Goal: Task Accomplishment & Management: Manage account settings

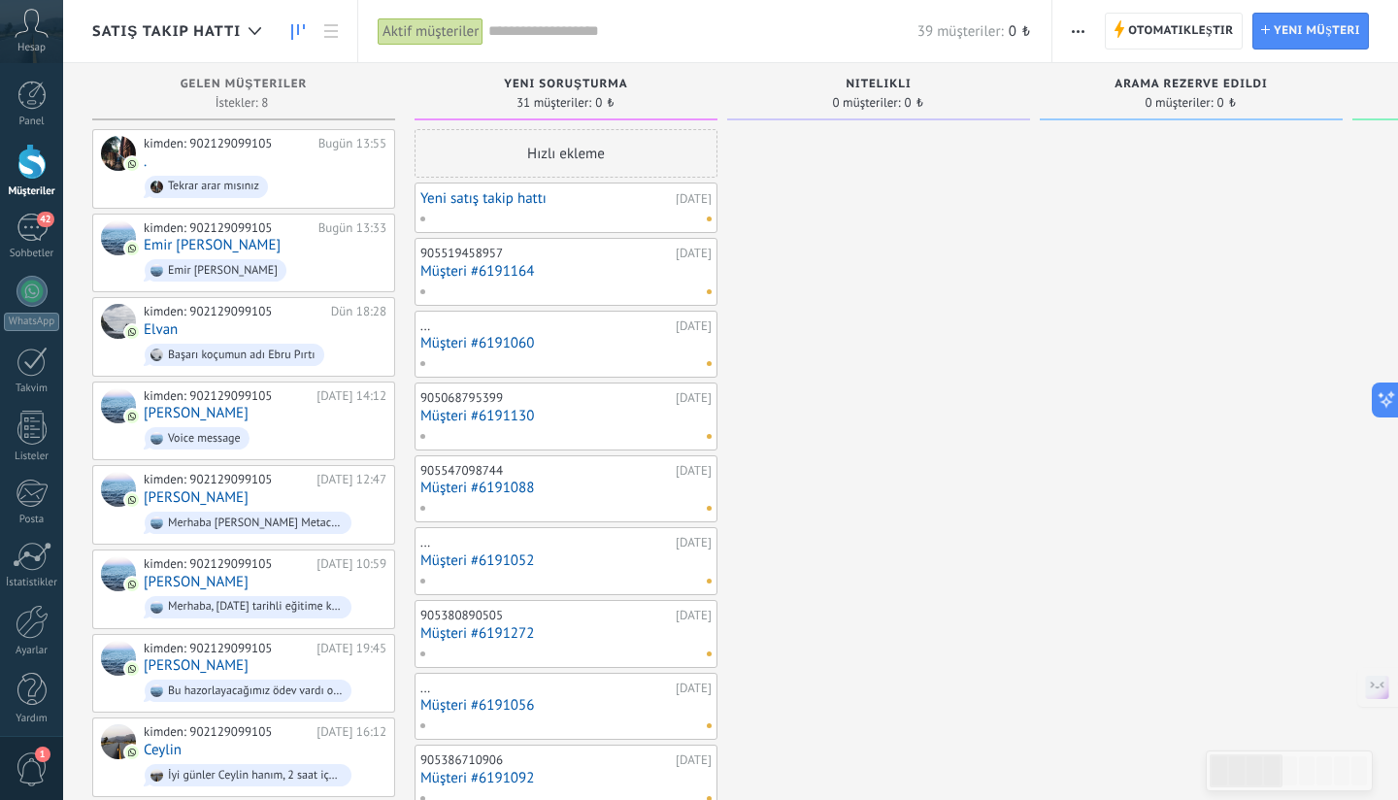
click at [577, 214] on div at bounding box center [561, 218] width 284 height 17
click at [528, 218] on div at bounding box center [561, 218] width 284 height 17
click at [518, 195] on link "Yeni satış takip hattı" at bounding box center [545, 198] width 250 height 16
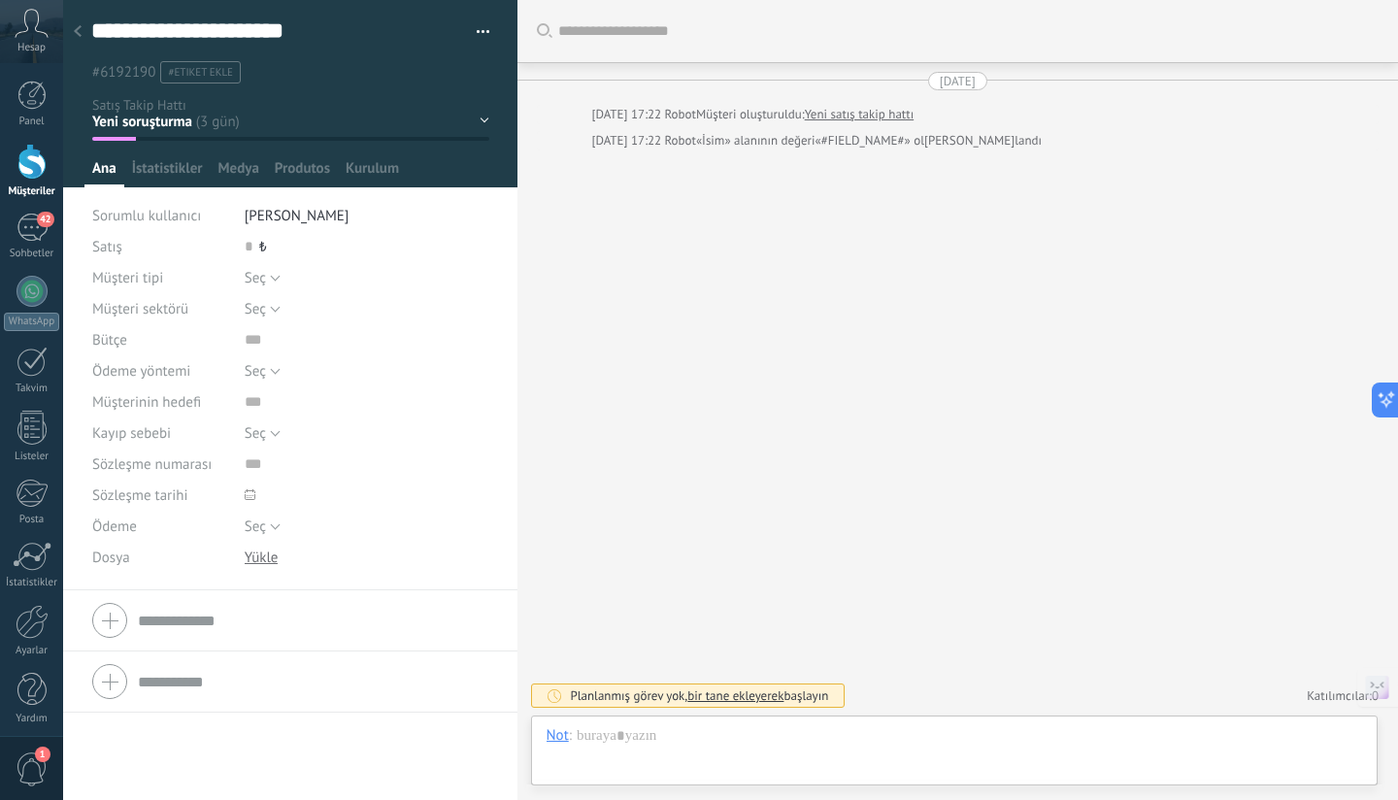
click at [84, 37] on div at bounding box center [77, 33] width 27 height 38
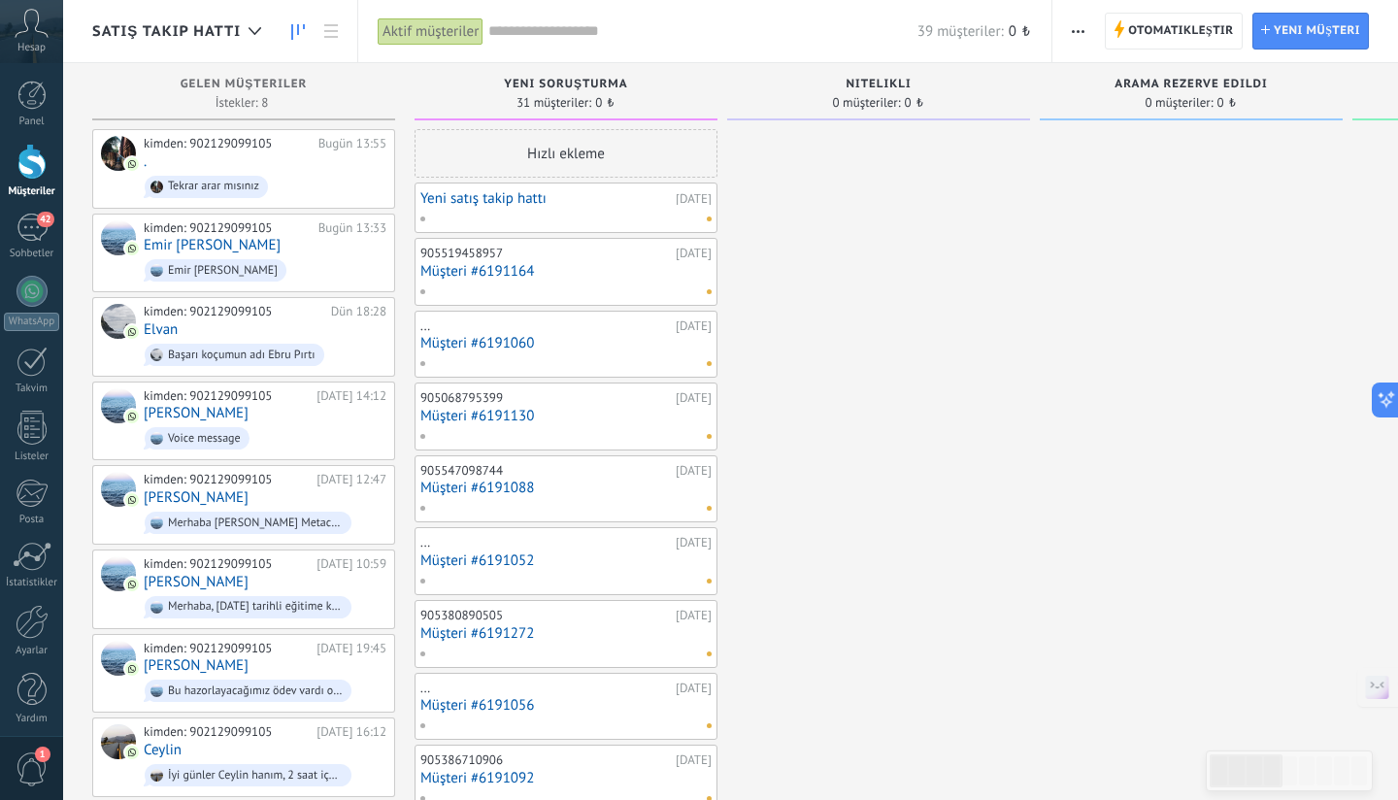
click at [487, 272] on link "Müşteri #6191164" at bounding box center [565, 271] width 291 height 16
click at [446, 348] on link "Müşteri #6191060" at bounding box center [565, 343] width 291 height 16
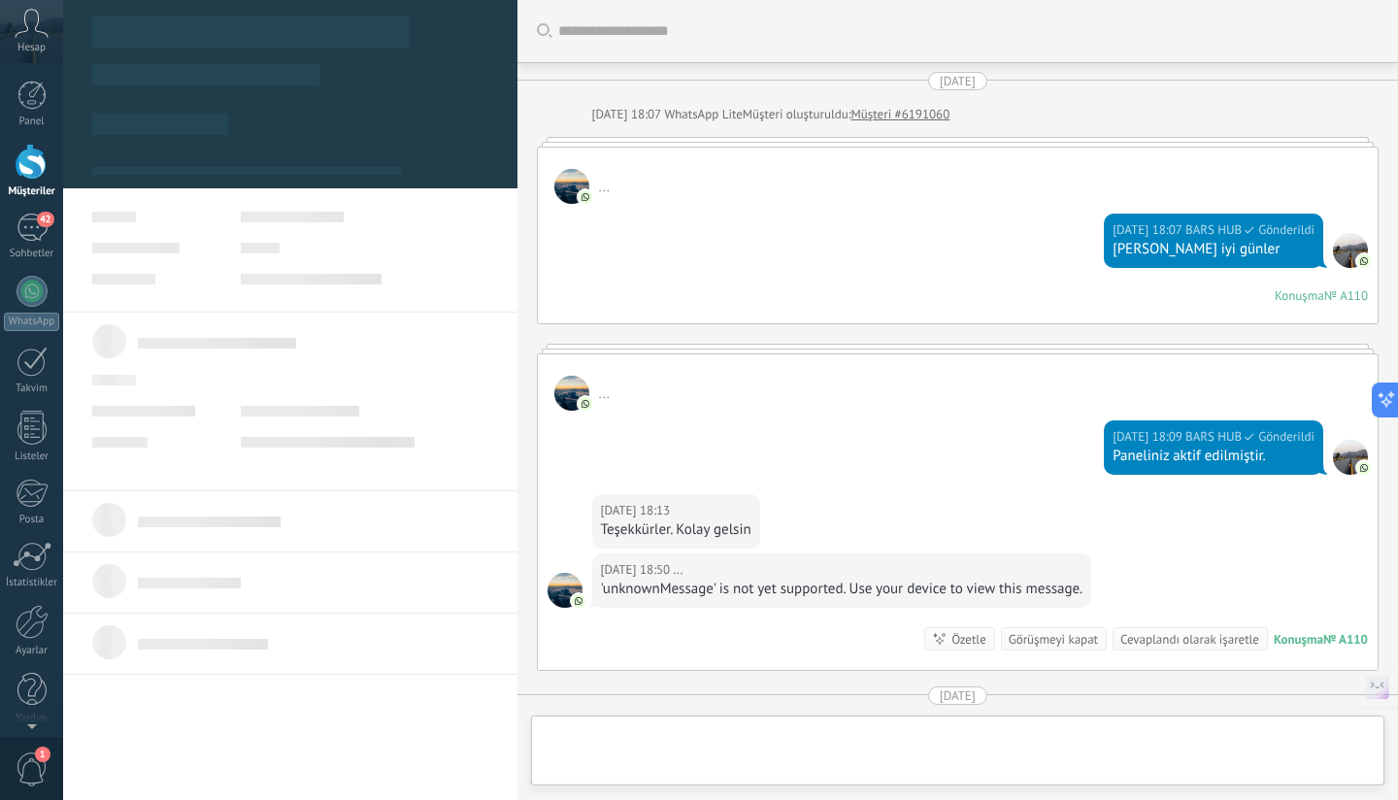
type textarea "**********"
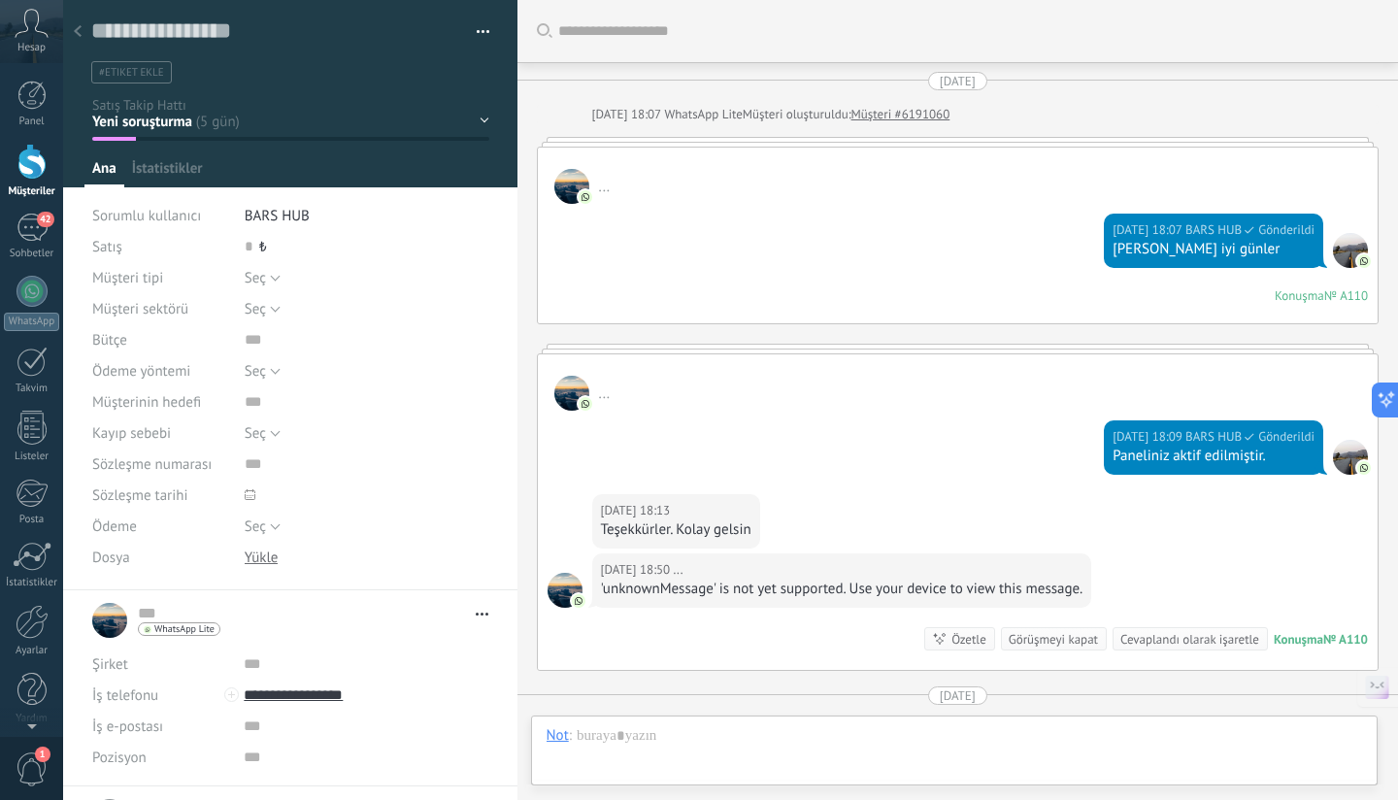
scroll to position [303, 0]
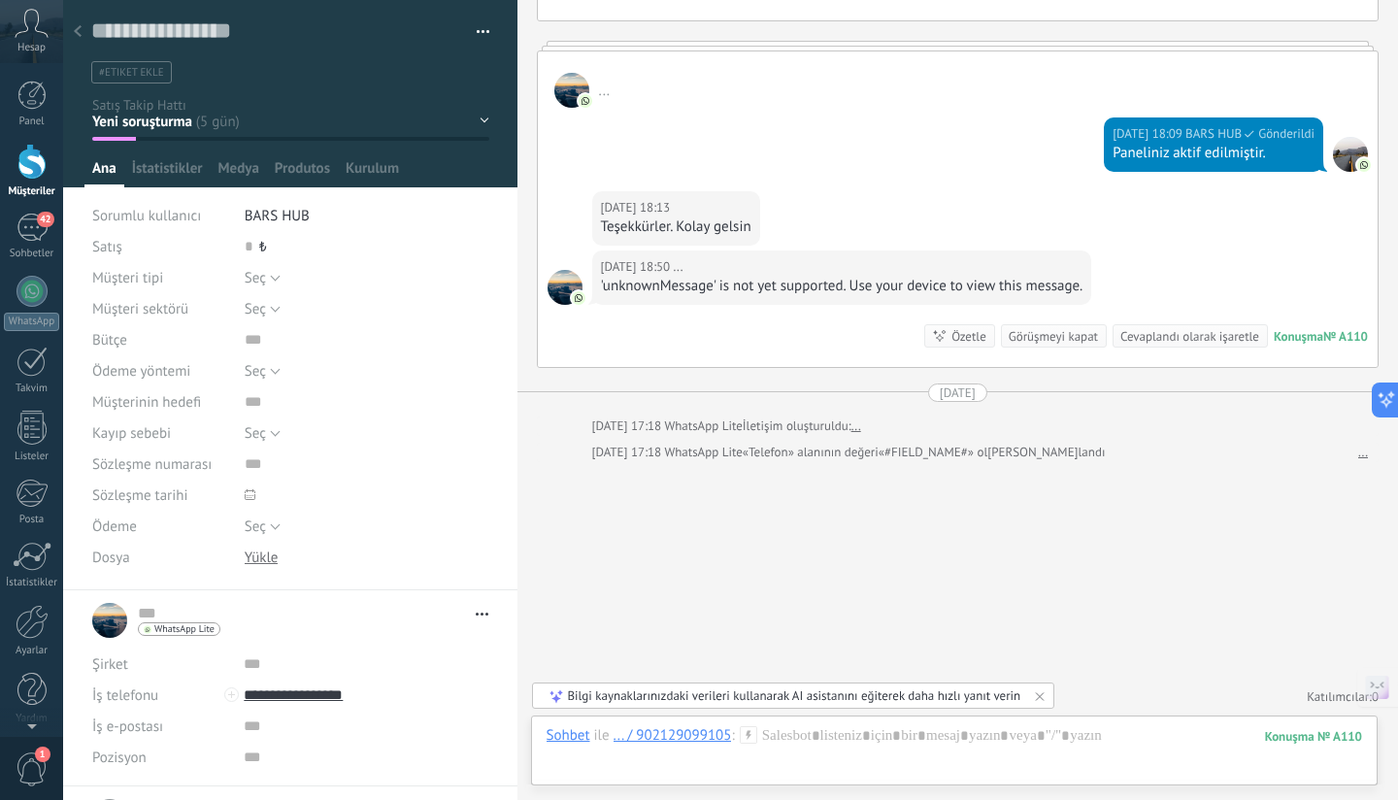
click at [79, 27] on use at bounding box center [78, 31] width 8 height 12
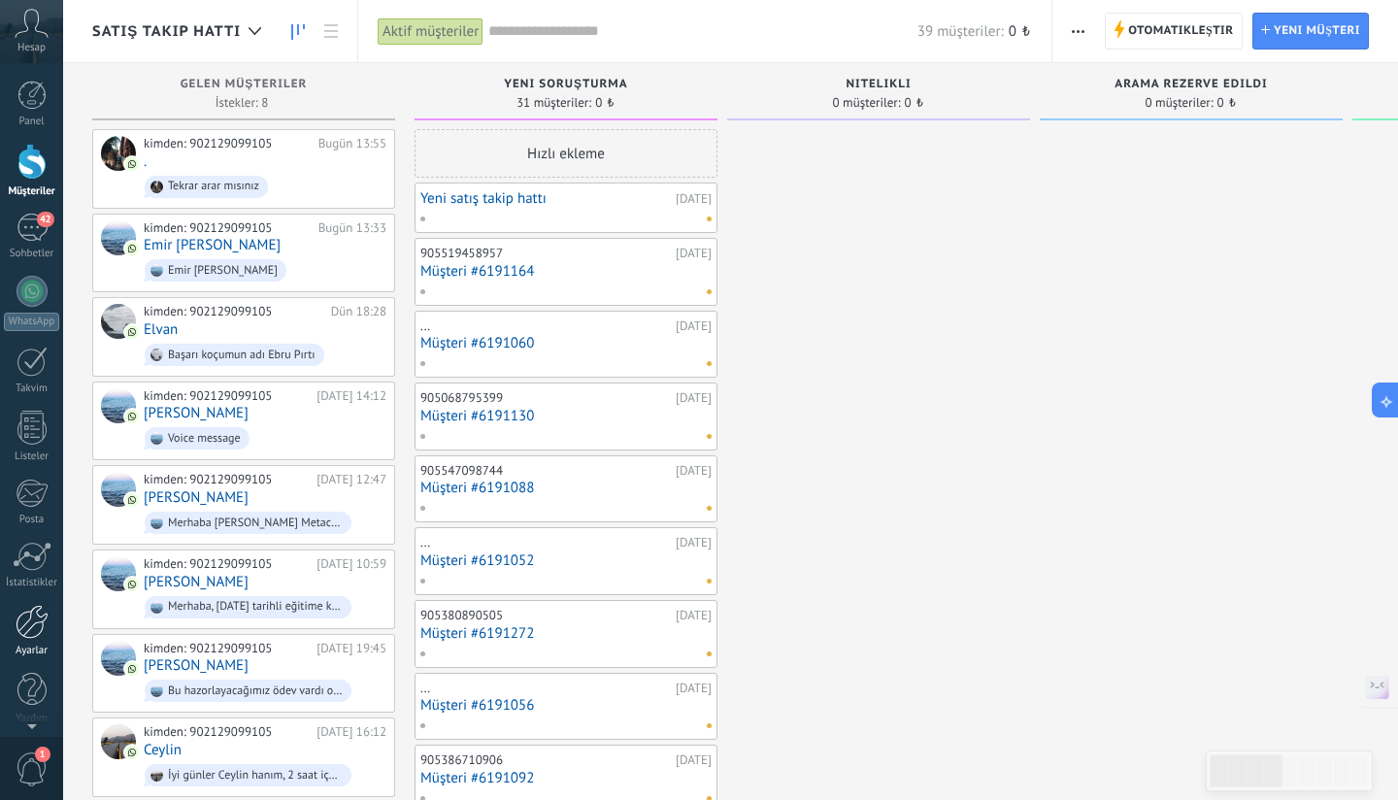
click at [35, 608] on div at bounding box center [32, 622] width 33 height 34
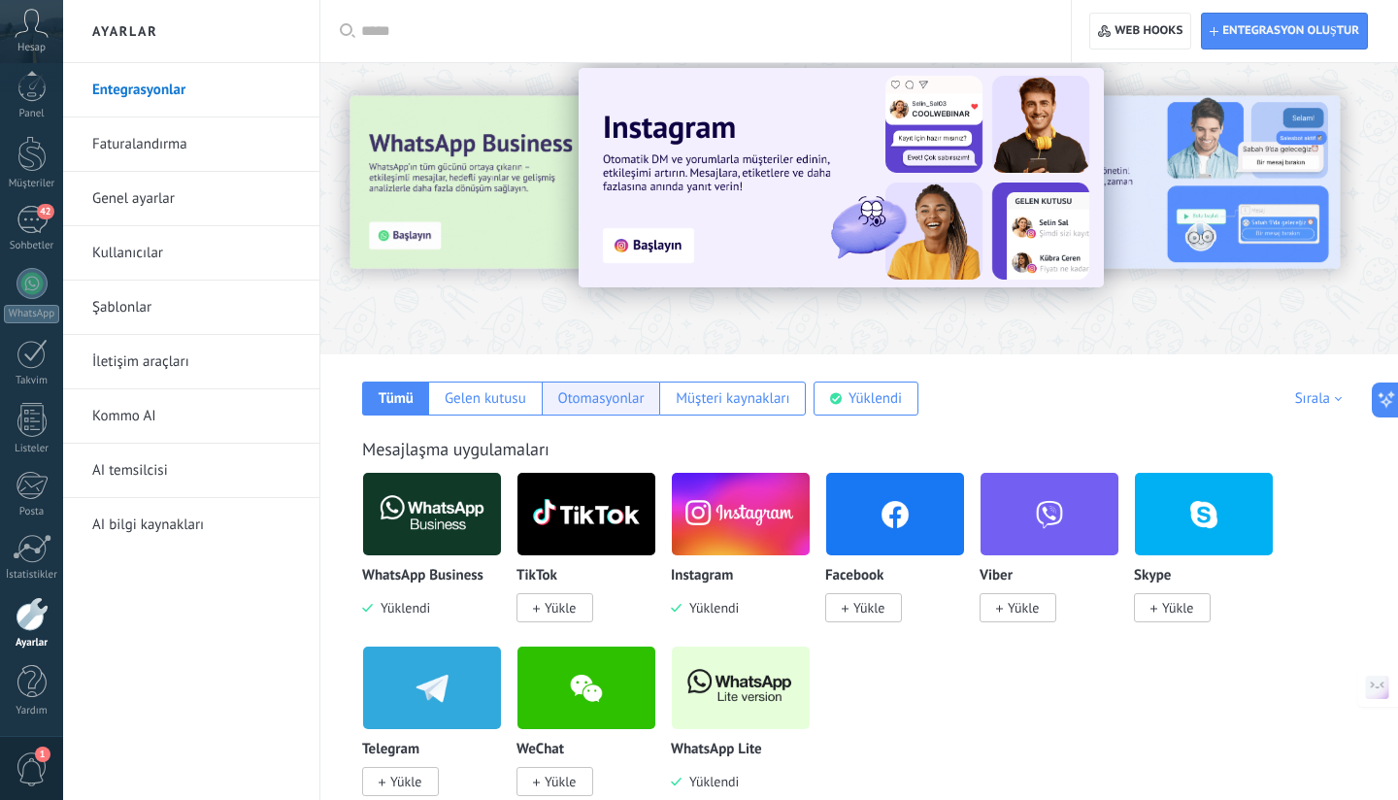
scroll to position [32, 0]
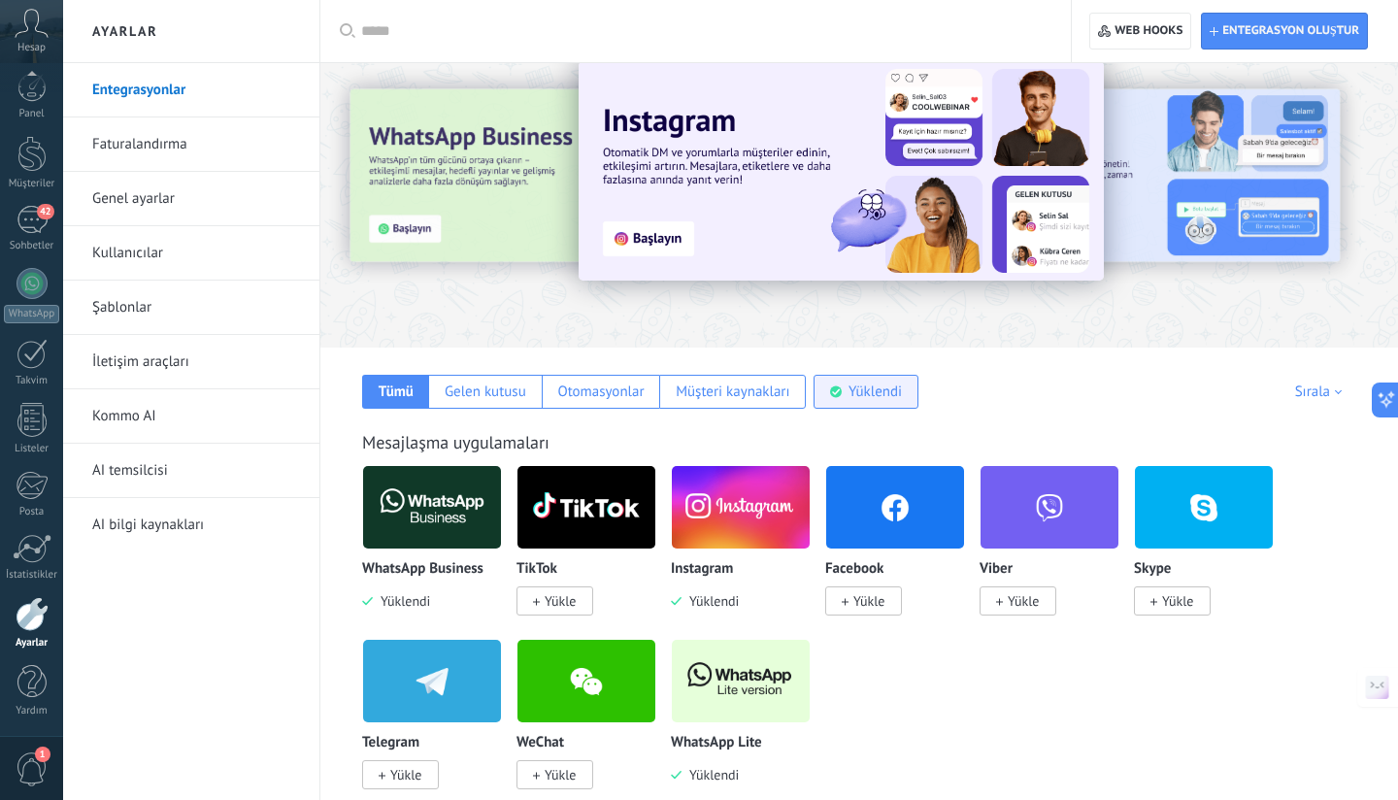
click at [887, 396] on div "Yüklendi" at bounding box center [874, 391] width 53 height 18
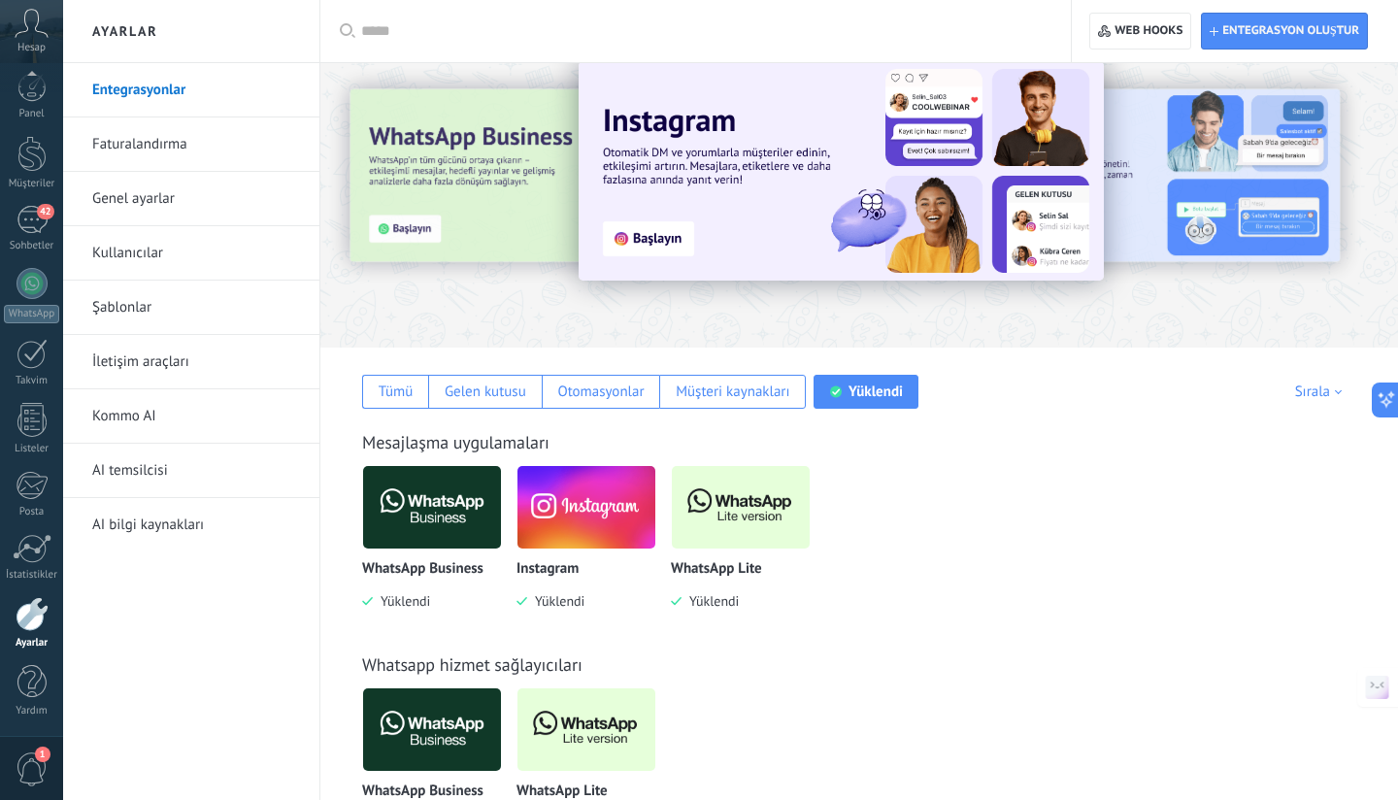
click at [551, 571] on p "Instagram" at bounding box center [547, 569] width 62 height 16
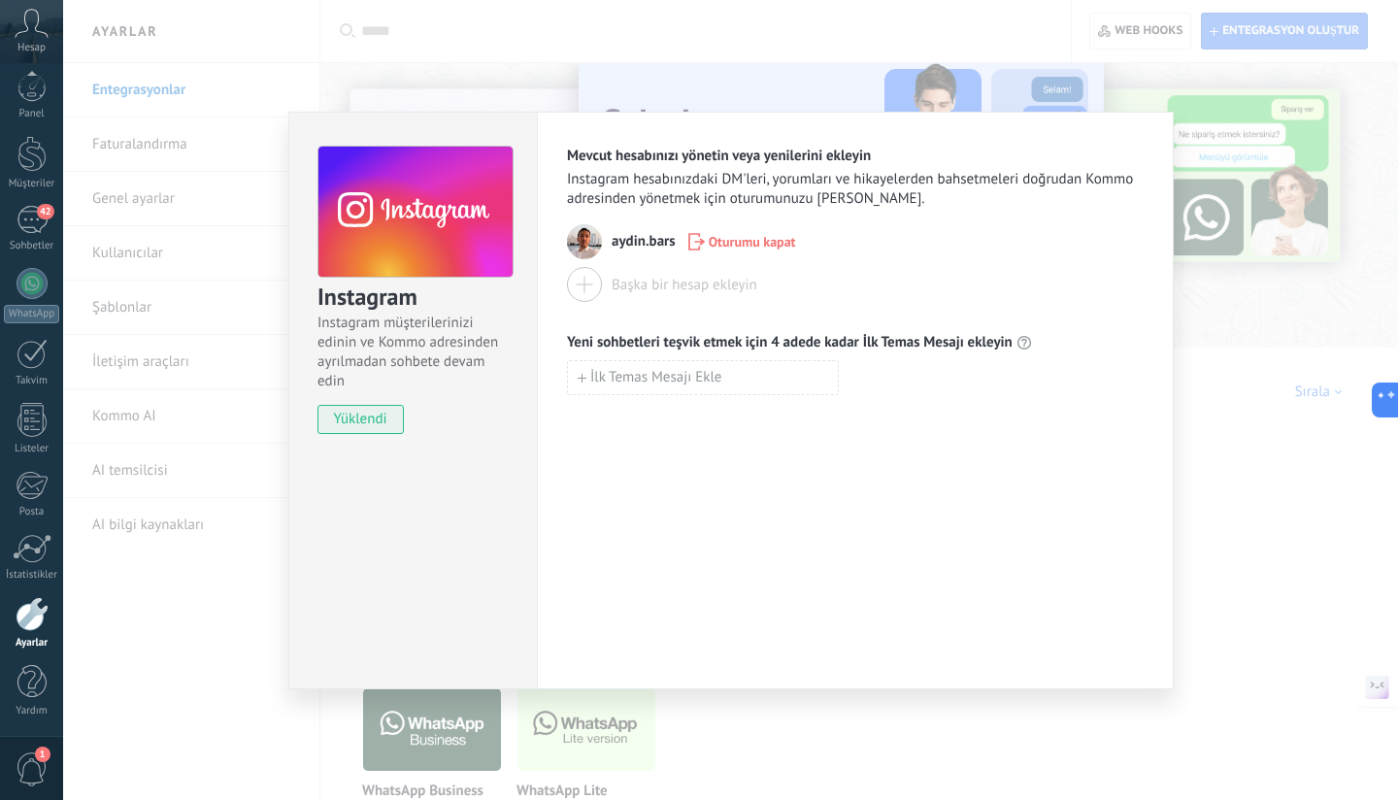
click at [1227, 148] on div "Instagram Instagram müşterilerinizi edinin ve Kommo adresinden ayrılmadan sohbe…" at bounding box center [730, 400] width 1335 height 800
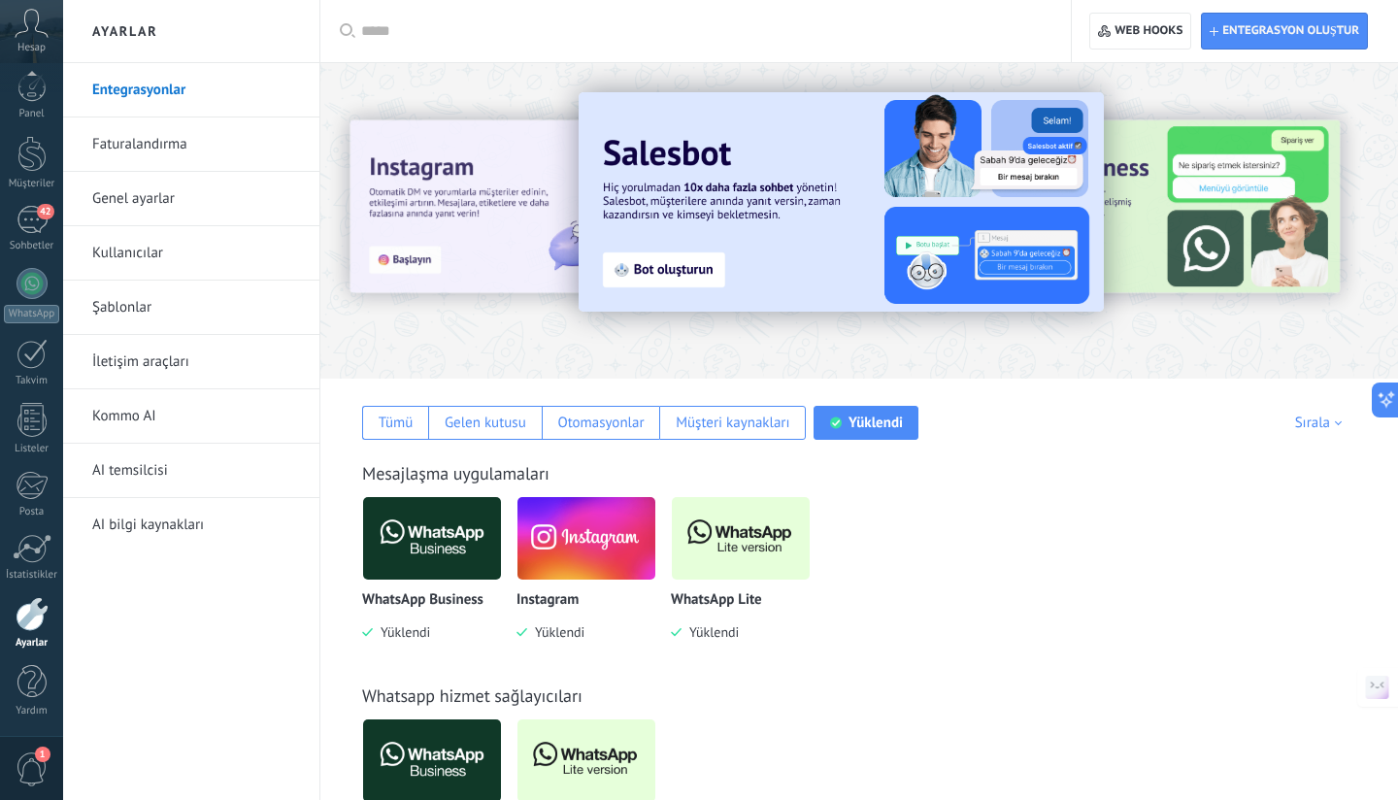
scroll to position [0, 0]
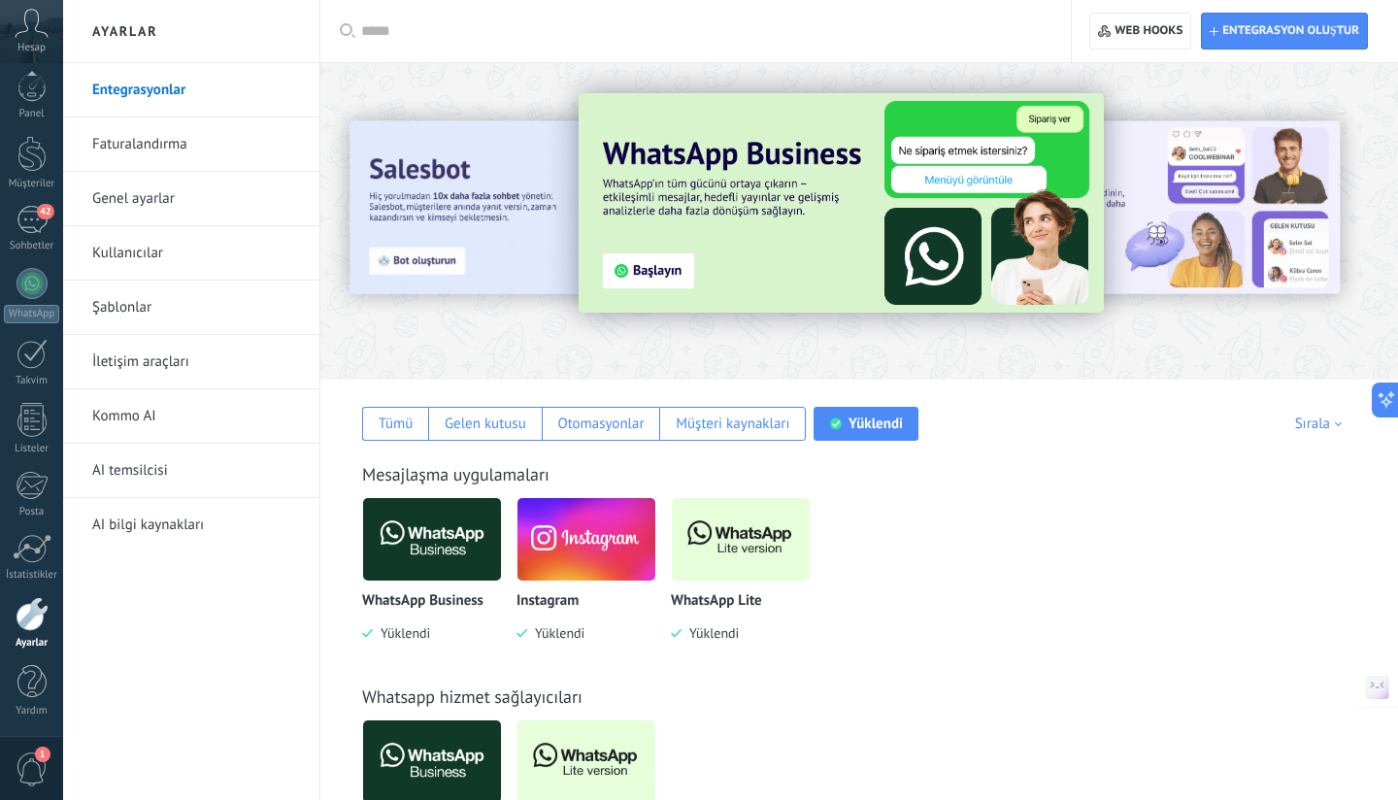
click at [122, 303] on link "Şablonlar" at bounding box center [196, 307] width 208 height 54
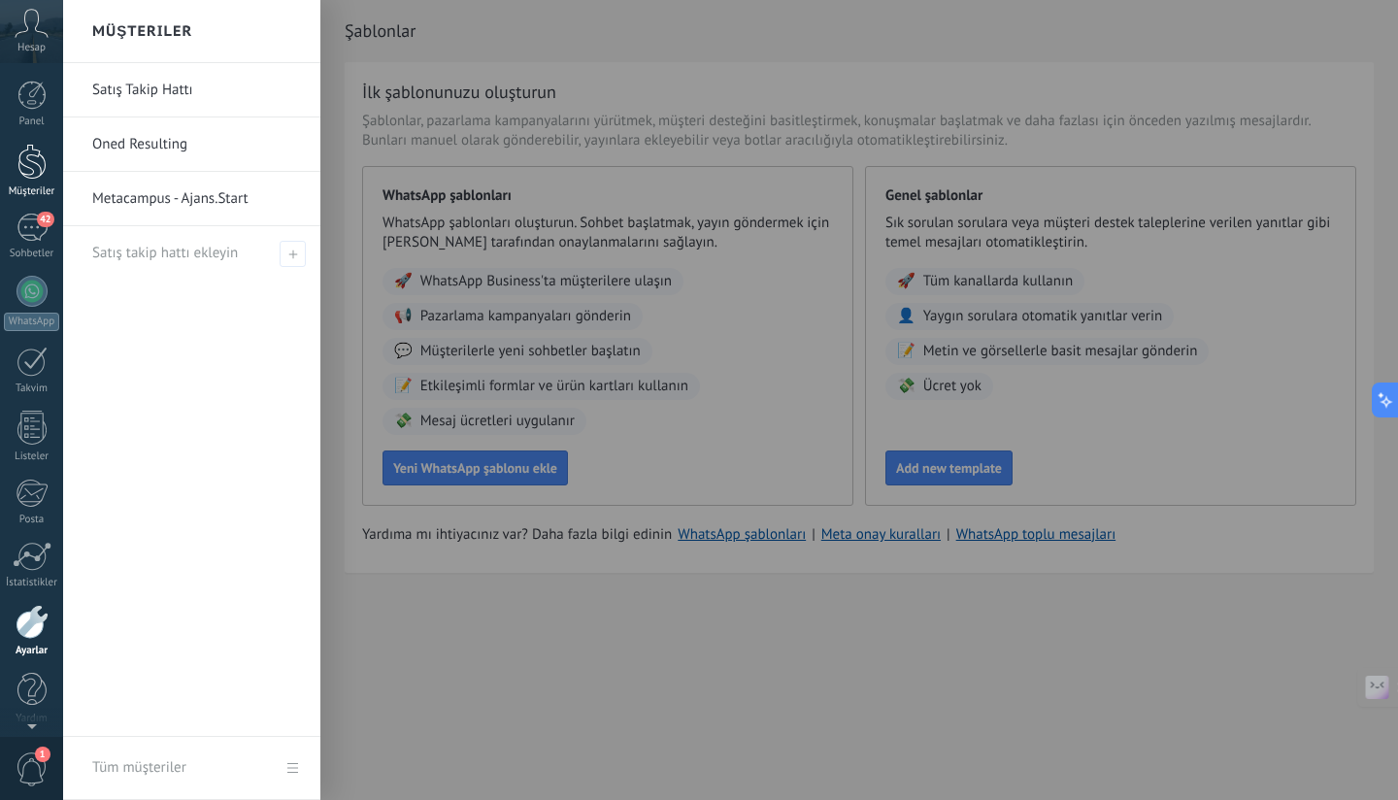
click at [33, 149] on div at bounding box center [31, 162] width 29 height 36
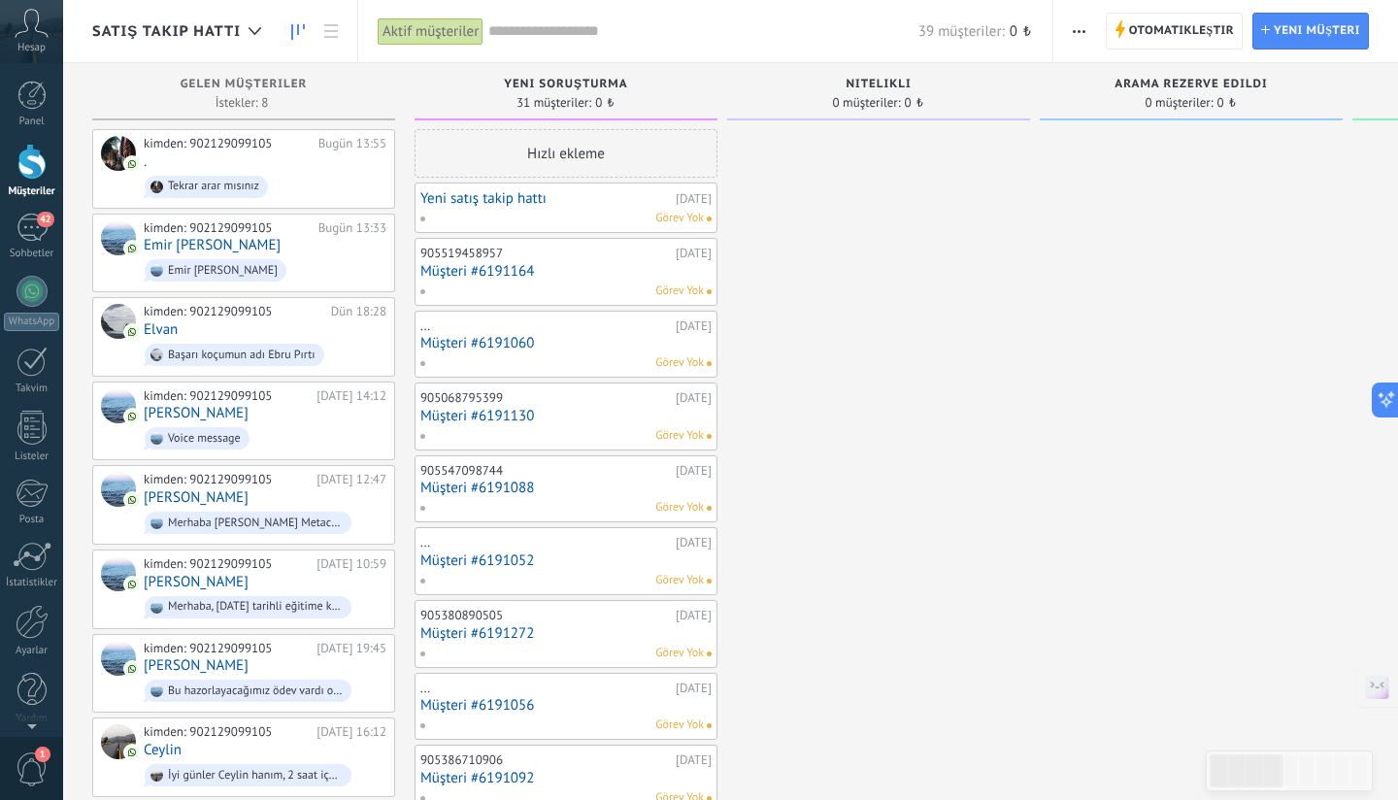
click at [1085, 23] on button "button" at bounding box center [1079, 31] width 28 height 37
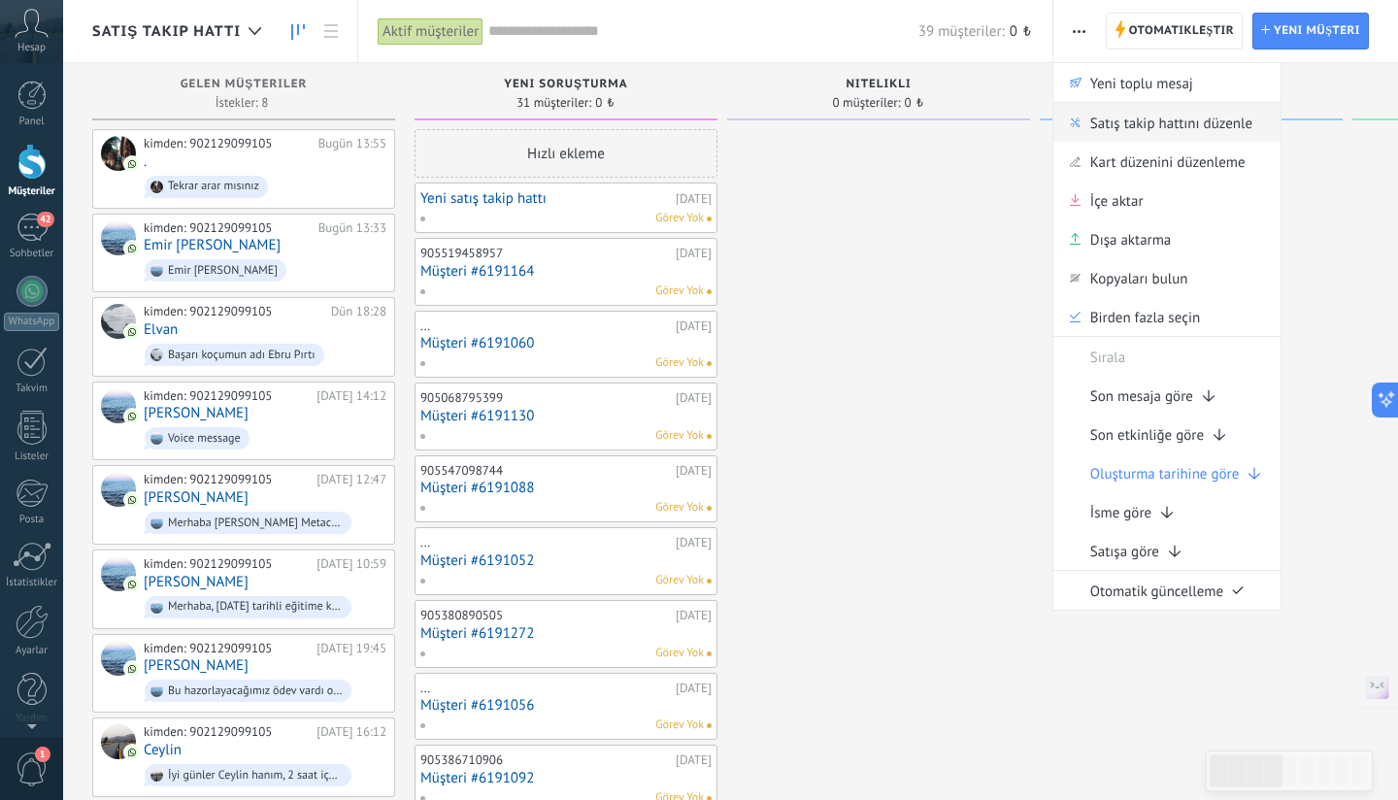
click at [1130, 123] on span "Satış takip hattını düzenle" at bounding box center [1171, 122] width 162 height 39
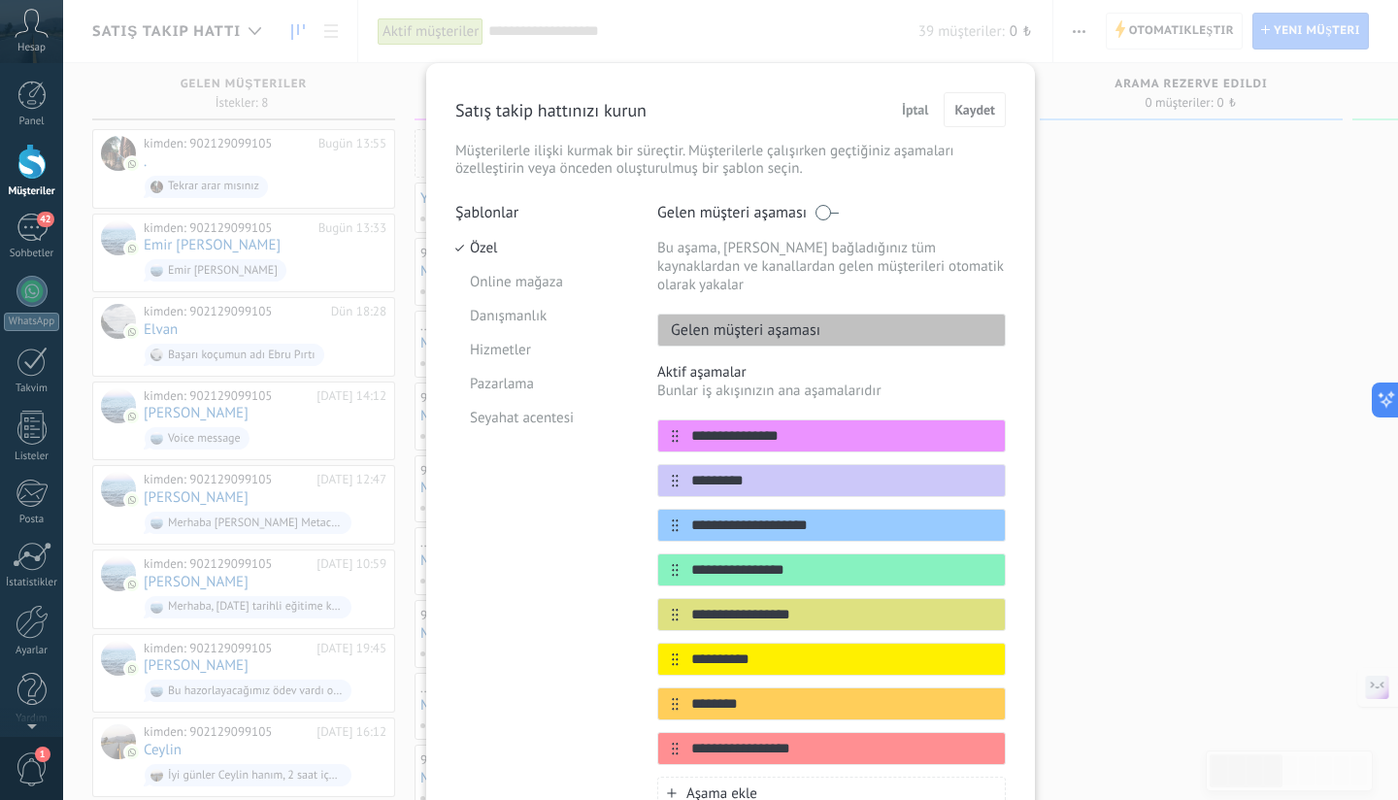
click at [826, 214] on span at bounding box center [826, 213] width 24 height 16
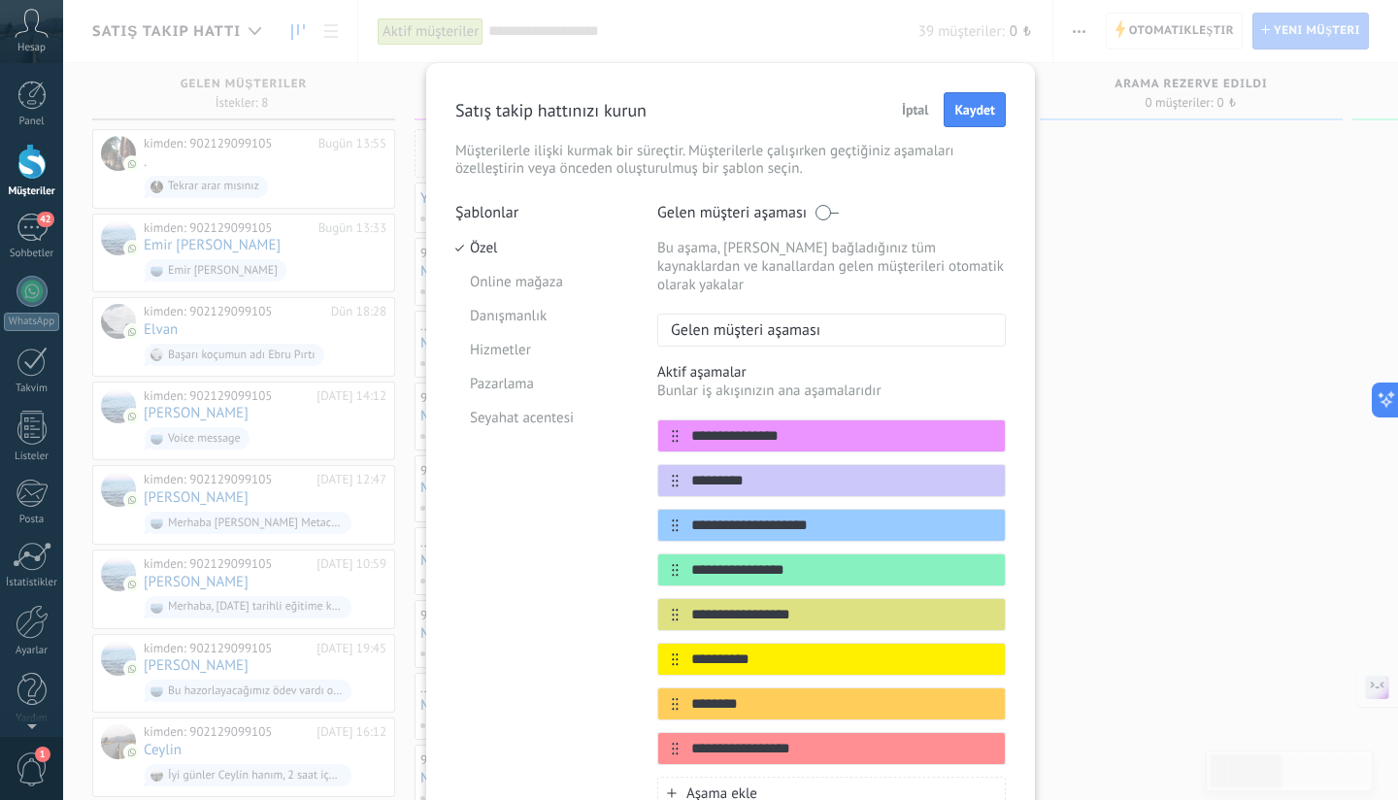
click at [802, 320] on p "Gelen müşteri aşaması" at bounding box center [739, 329] width 162 height 19
click at [979, 111] on span "Kaydet" at bounding box center [974, 110] width 41 height 14
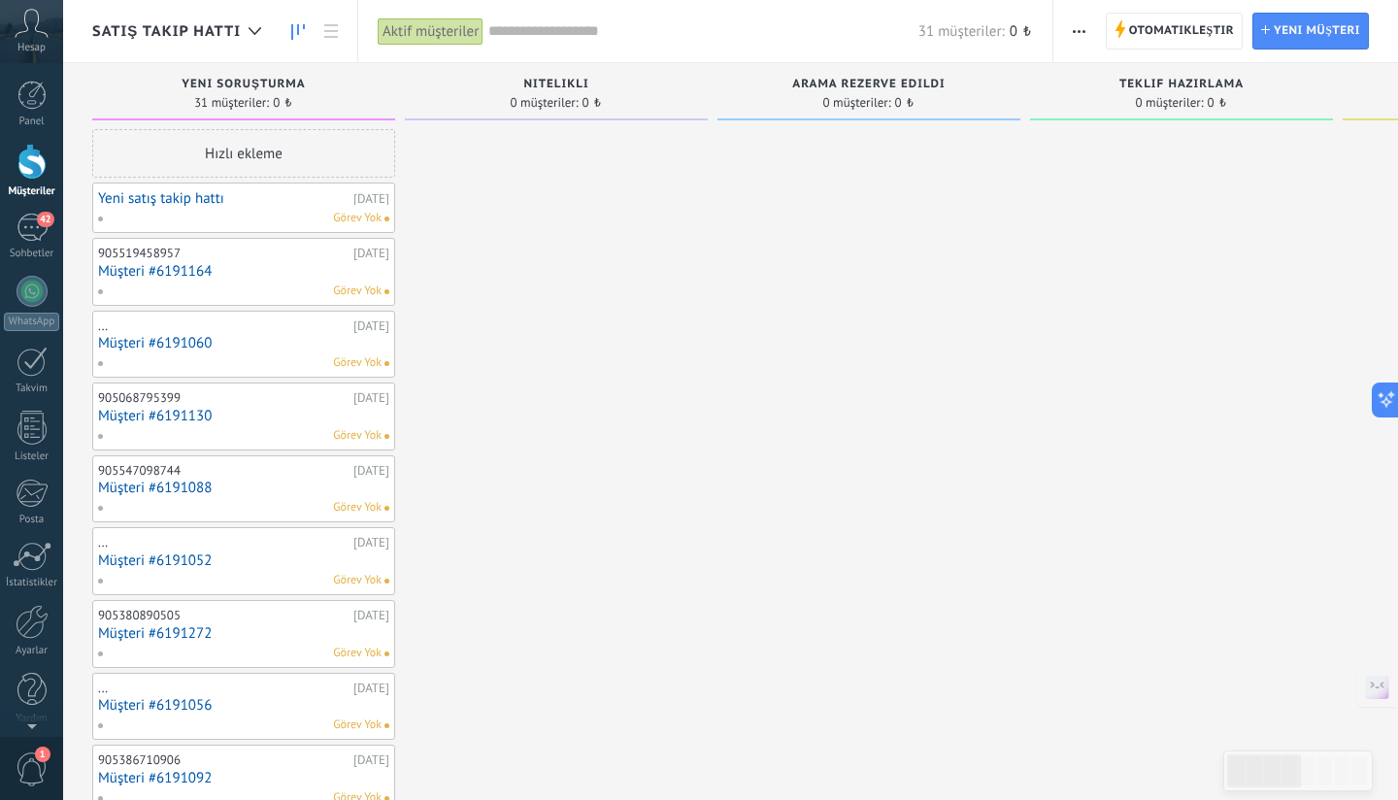
click at [278, 26] on div "Satış Takip Hattı" at bounding box center [186, 31] width 188 height 62
click at [235, 35] on span "Satış Takip Hattı" at bounding box center [166, 31] width 148 height 18
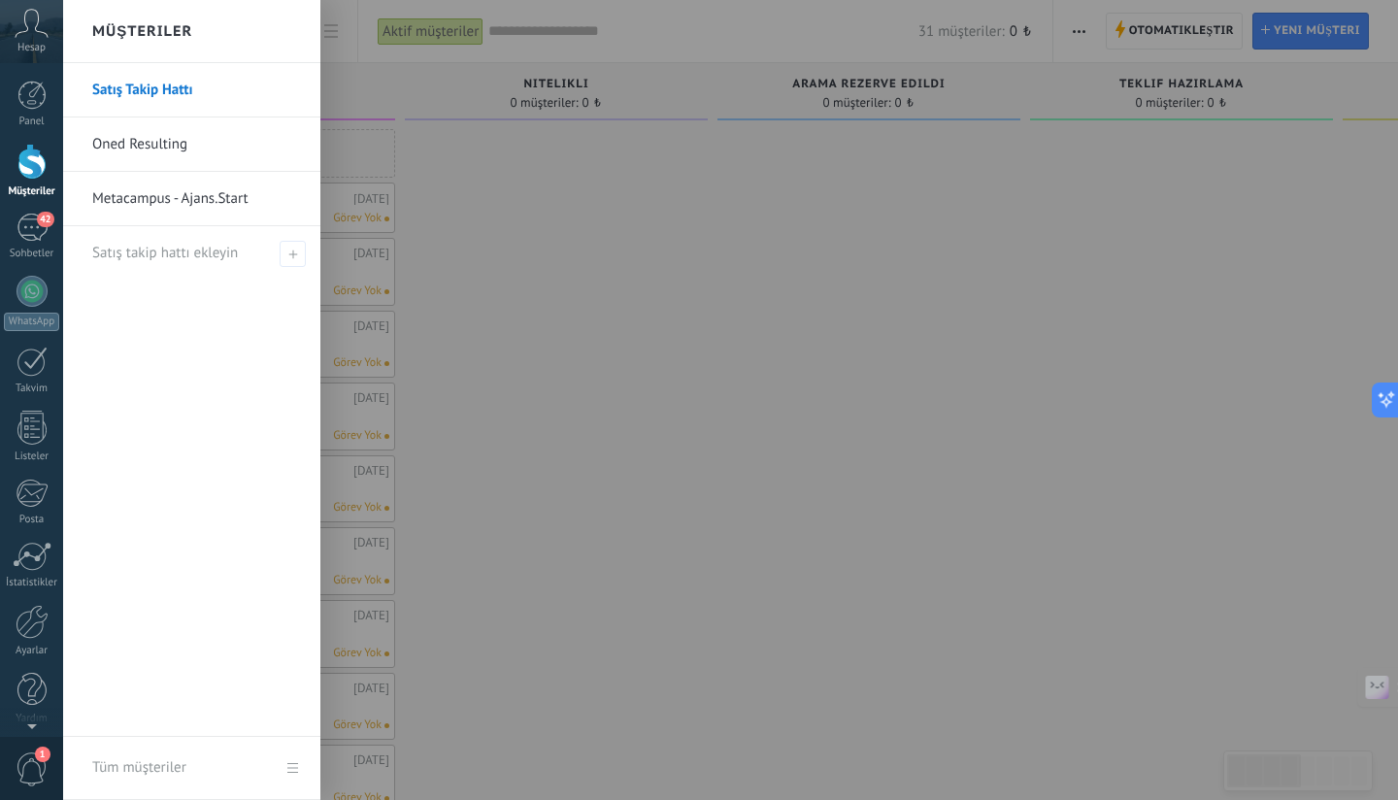
click at [170, 139] on link "Oned Resulting" at bounding box center [196, 144] width 209 height 54
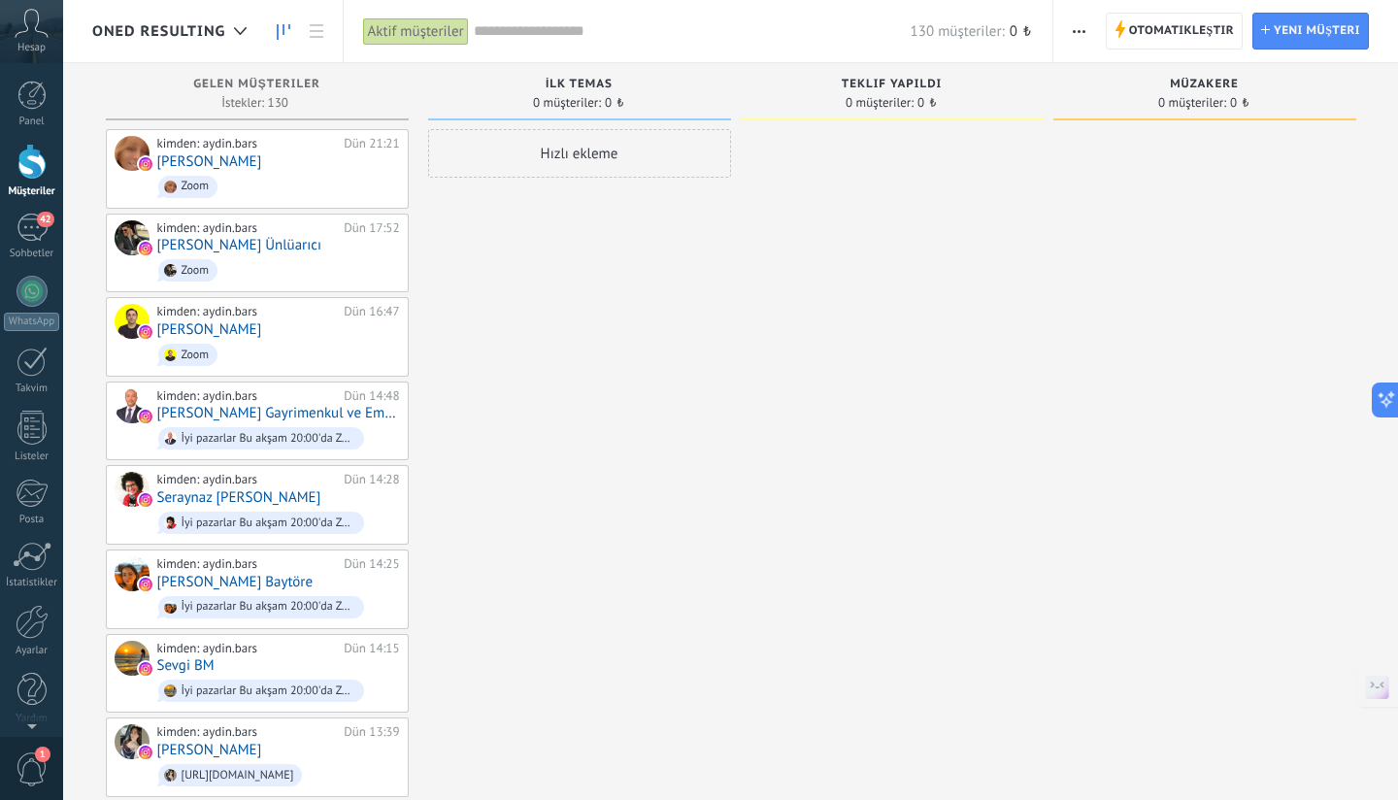
click at [214, 30] on span "Oned Resulting" at bounding box center [159, 31] width 134 height 18
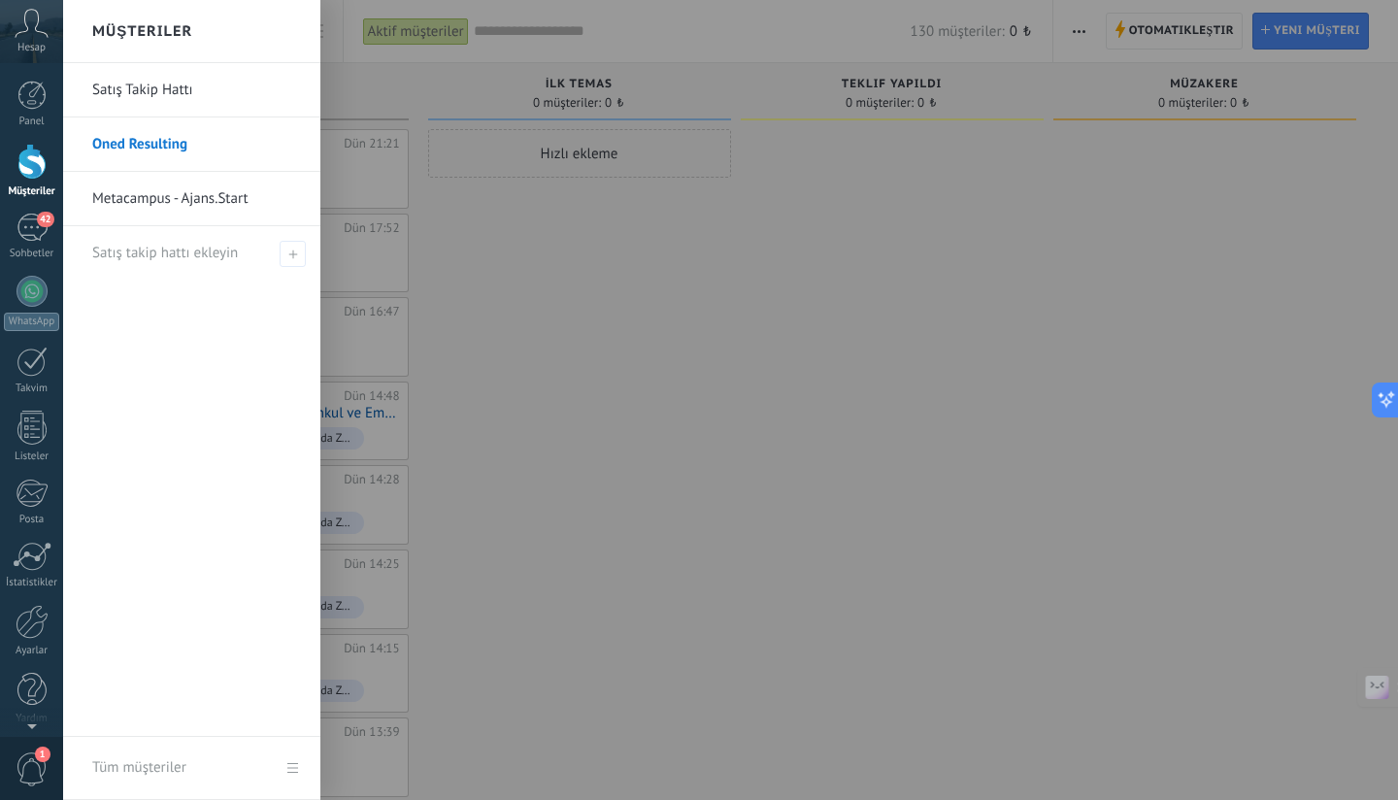
click at [224, 188] on link "Metacampus - Ajans.Start" at bounding box center [196, 199] width 209 height 54
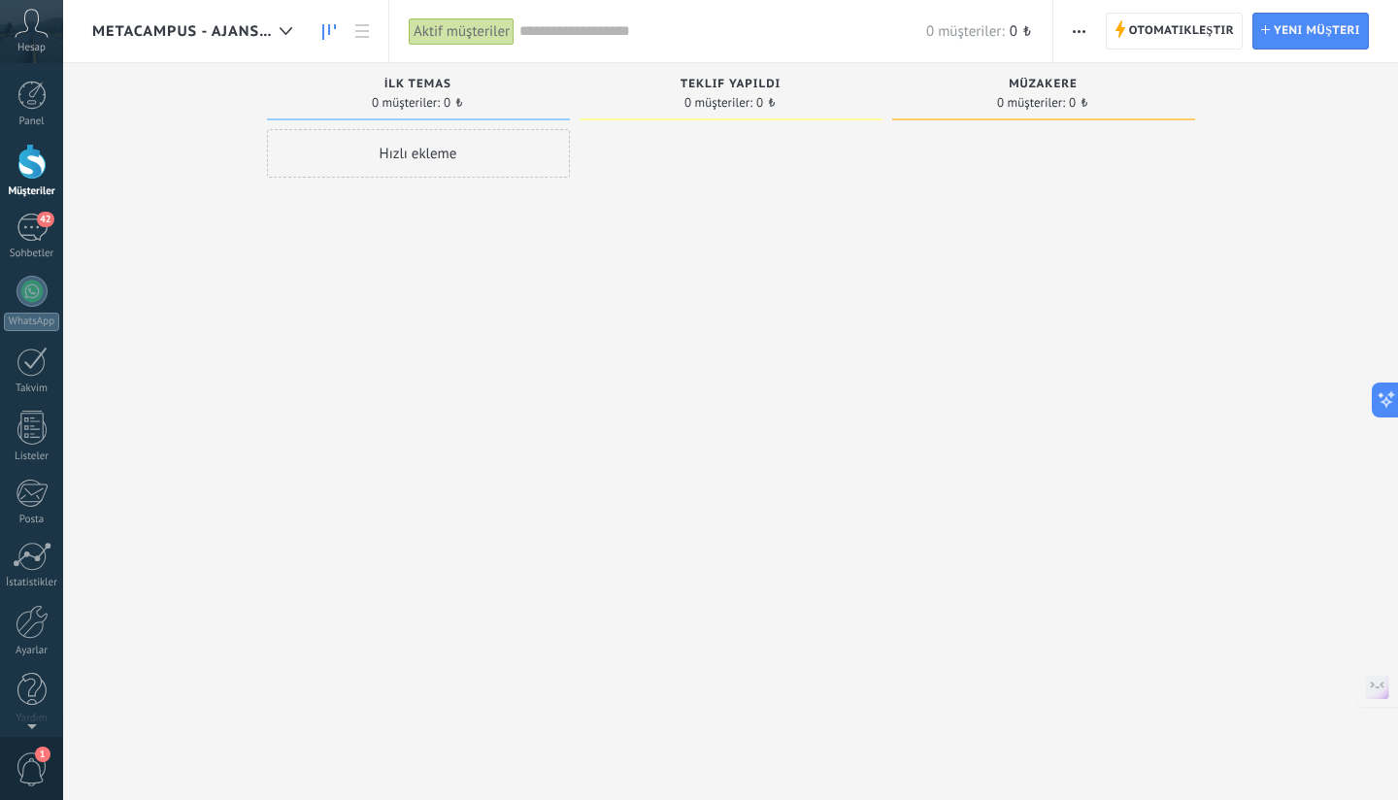
click at [236, 27] on span "Metacampus - Ajans.Start" at bounding box center [182, 31] width 180 height 18
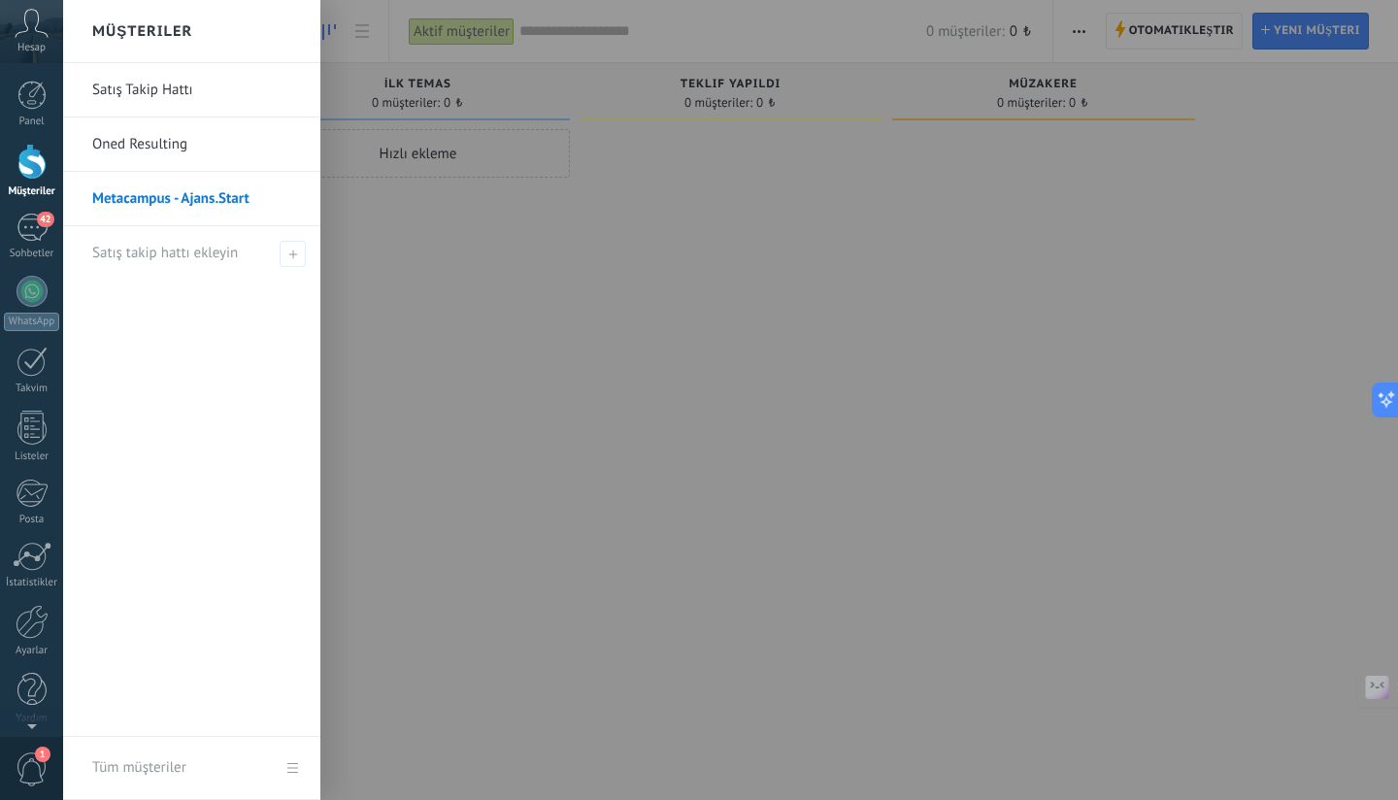
click at [187, 146] on link "Oned Resulting" at bounding box center [196, 144] width 209 height 54
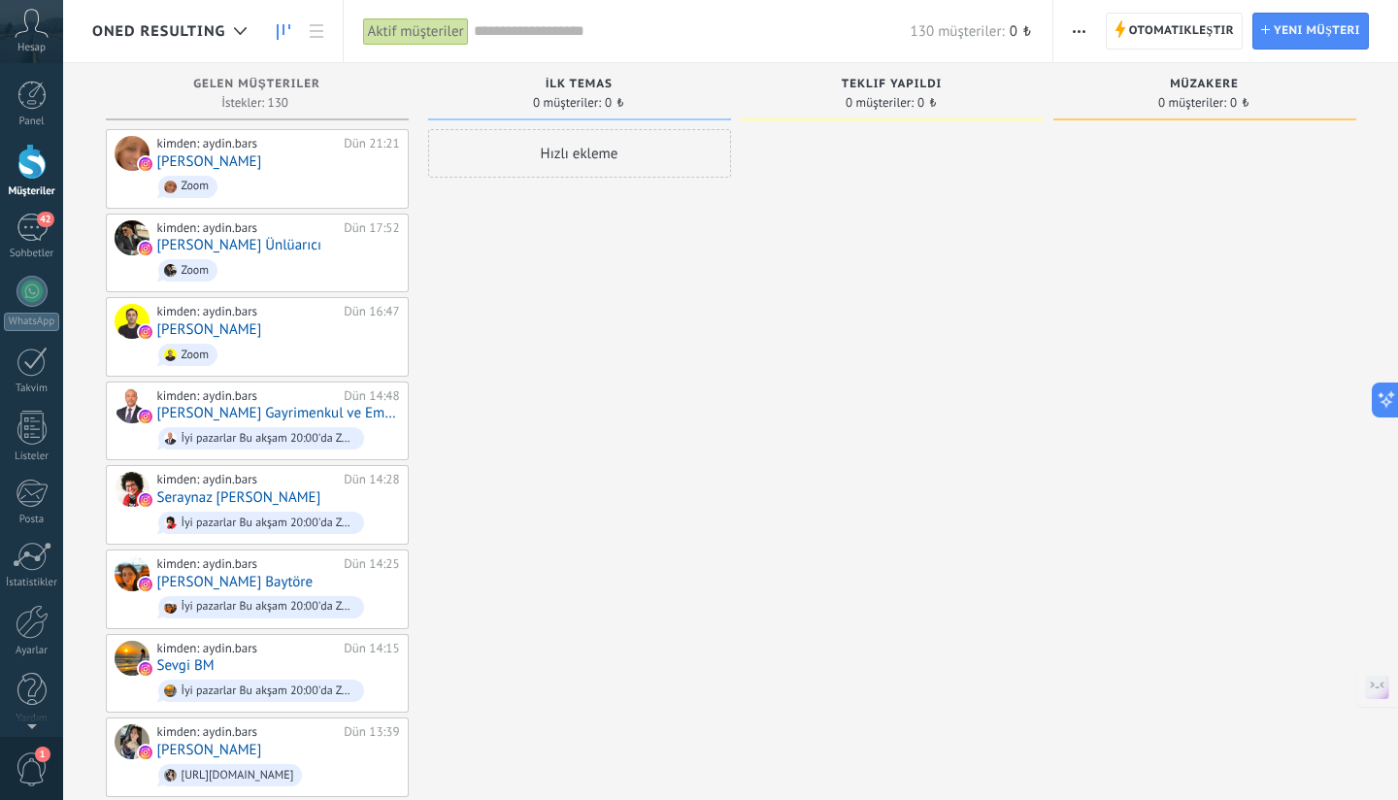
click at [211, 14] on div "Oned Resulting" at bounding box center [174, 31] width 164 height 62
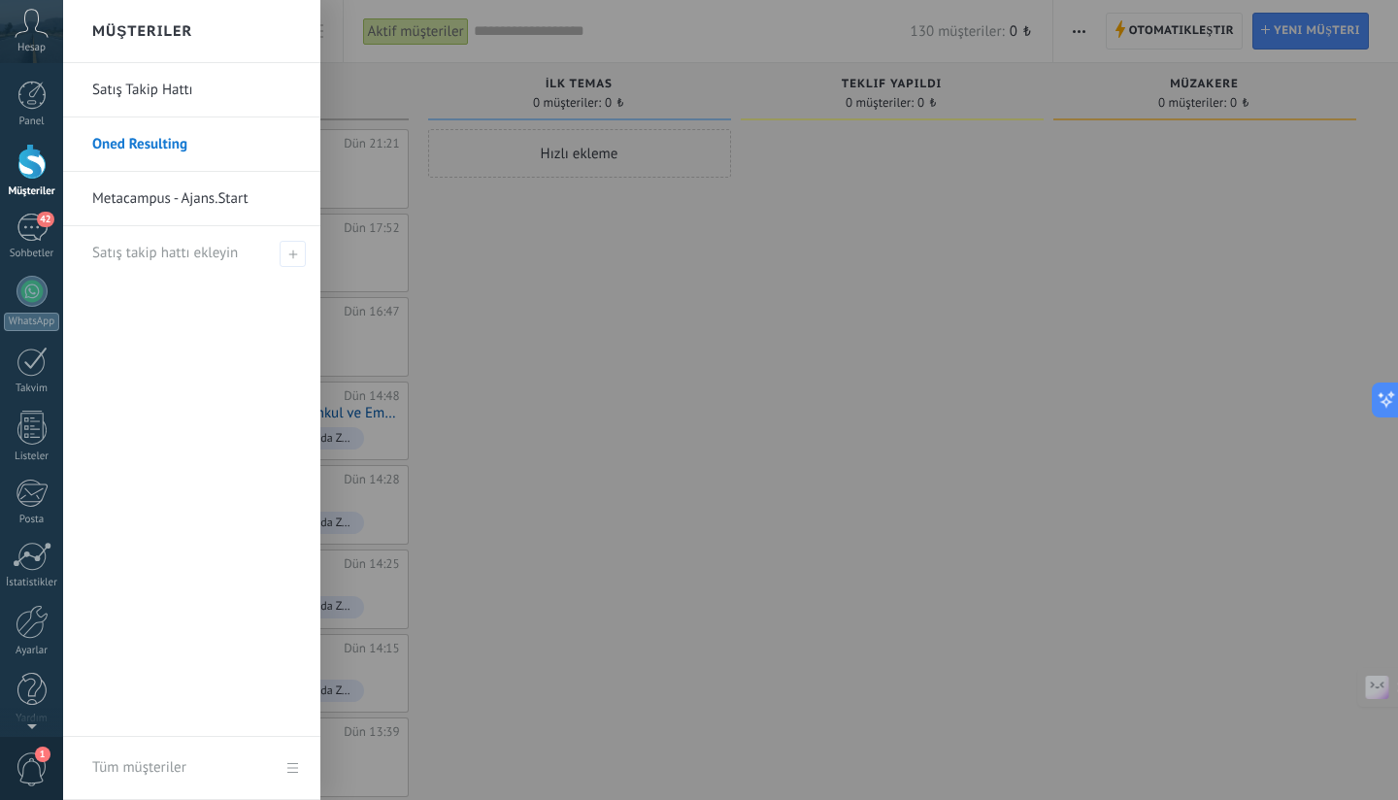
click at [181, 195] on link "Metacampus - Ajans.Start" at bounding box center [196, 199] width 209 height 54
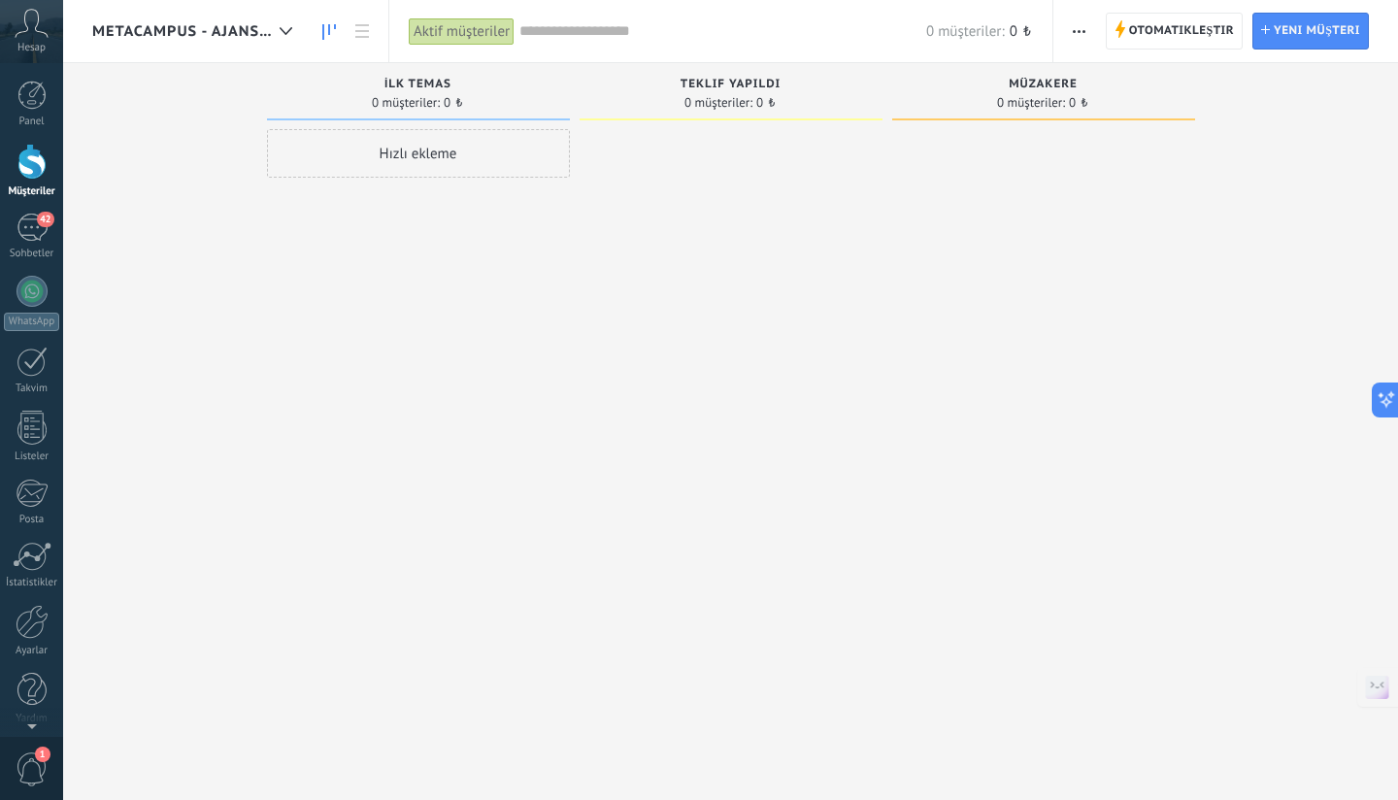
click at [1071, 35] on button "button" at bounding box center [1079, 31] width 28 height 37
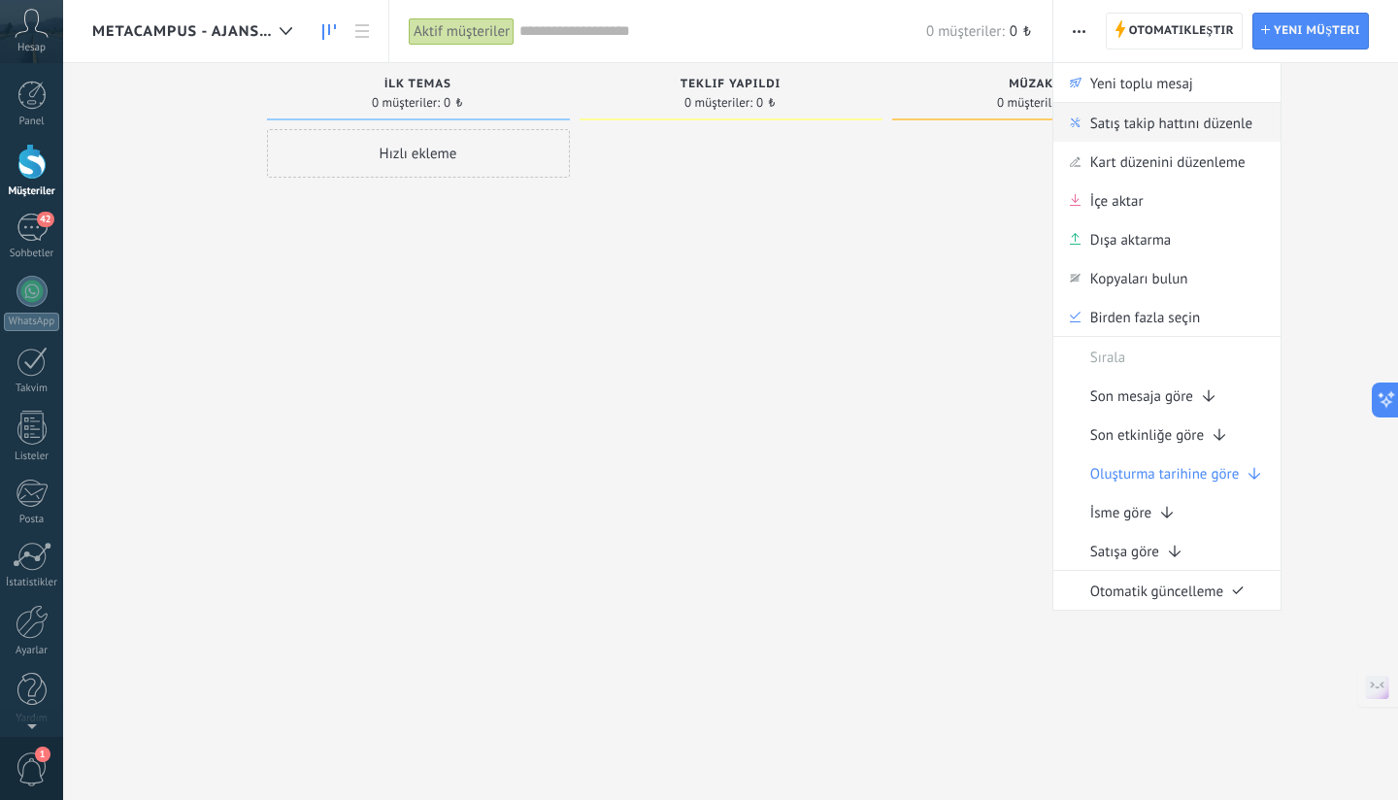
click at [1150, 113] on span "Satış takip hattını düzenle" at bounding box center [1171, 122] width 162 height 39
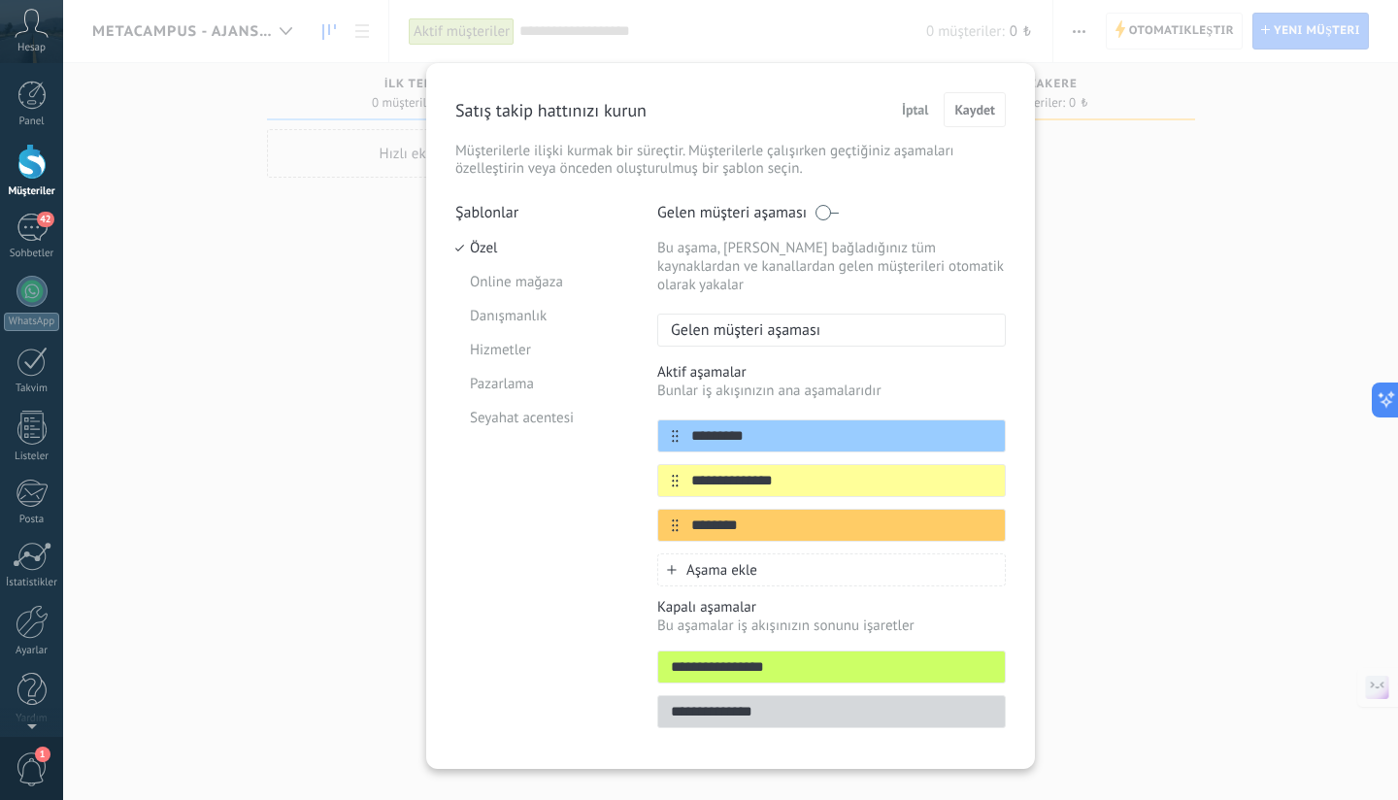
click at [819, 213] on span at bounding box center [826, 213] width 24 height 16
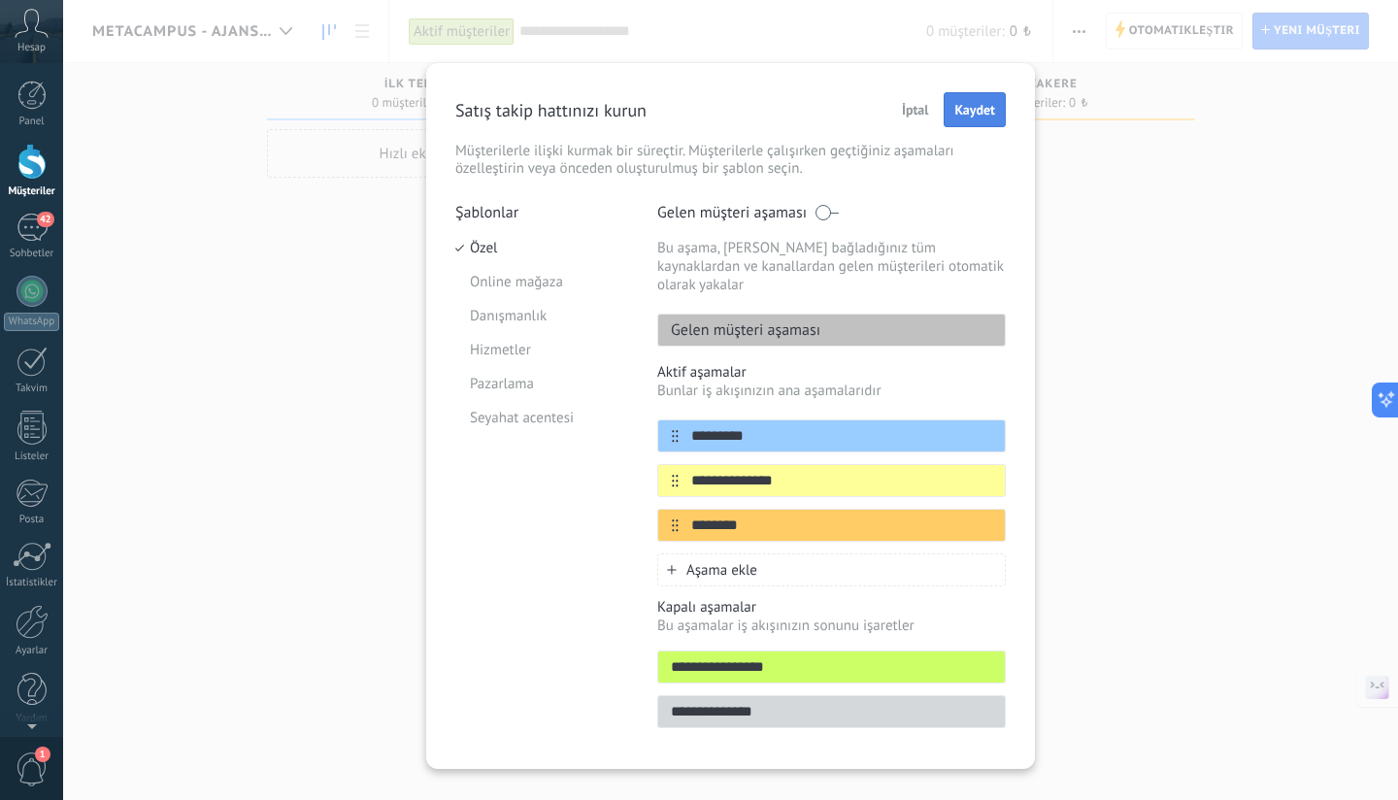
click at [993, 105] on button "Kaydet" at bounding box center [974, 109] width 62 height 35
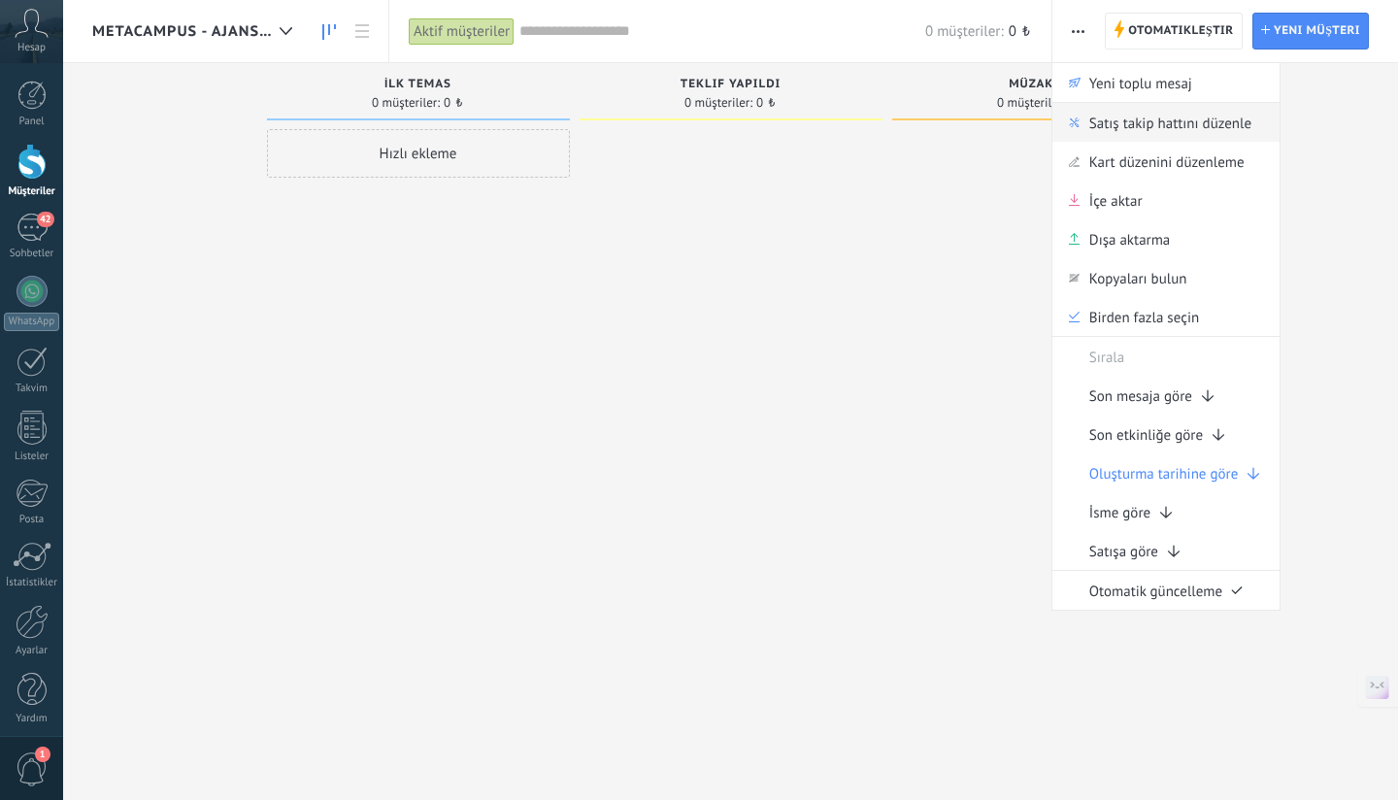
click at [1145, 135] on span "Satış takip hattını düzenle" at bounding box center [1170, 122] width 162 height 39
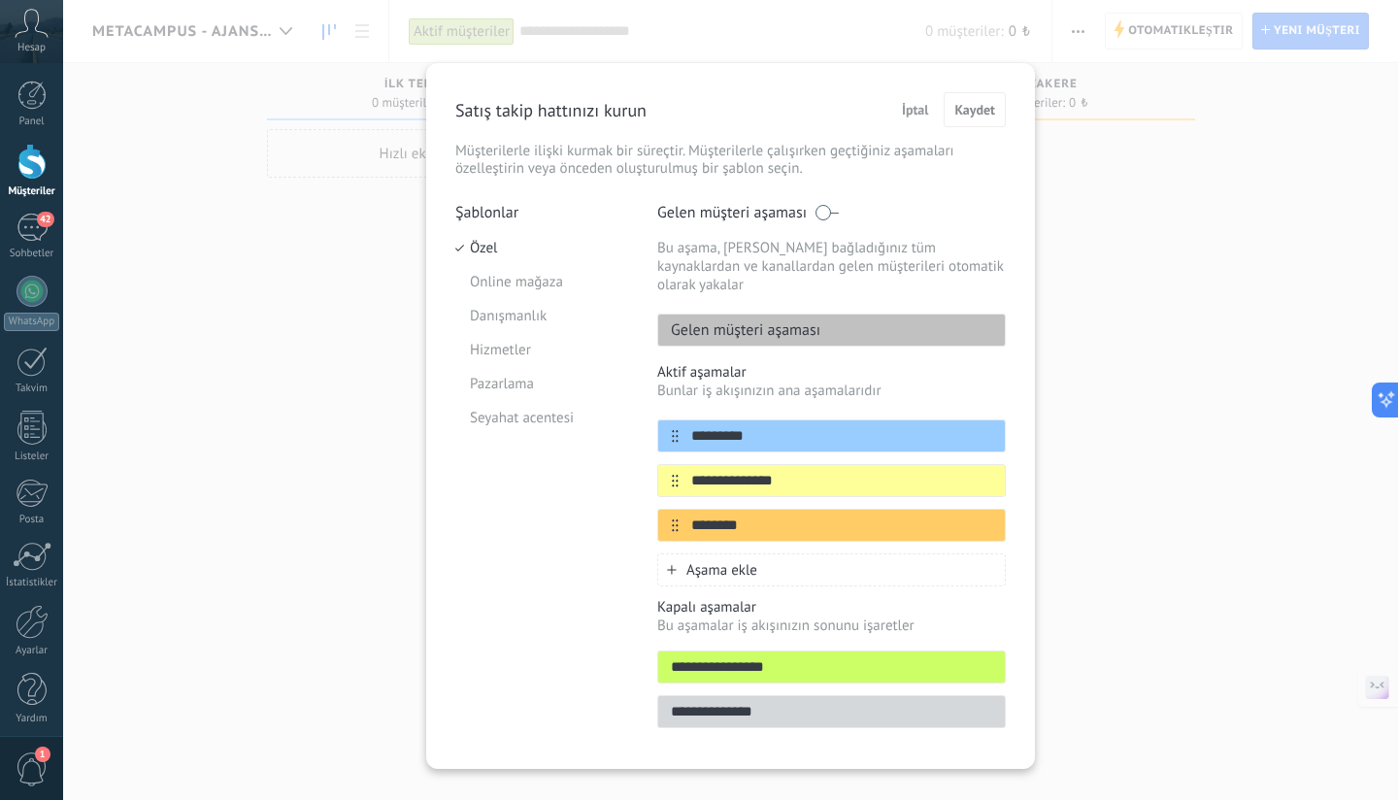
scroll to position [323, 0]
click at [804, 320] on p "Gelen müşteri aşaması" at bounding box center [739, 329] width 162 height 19
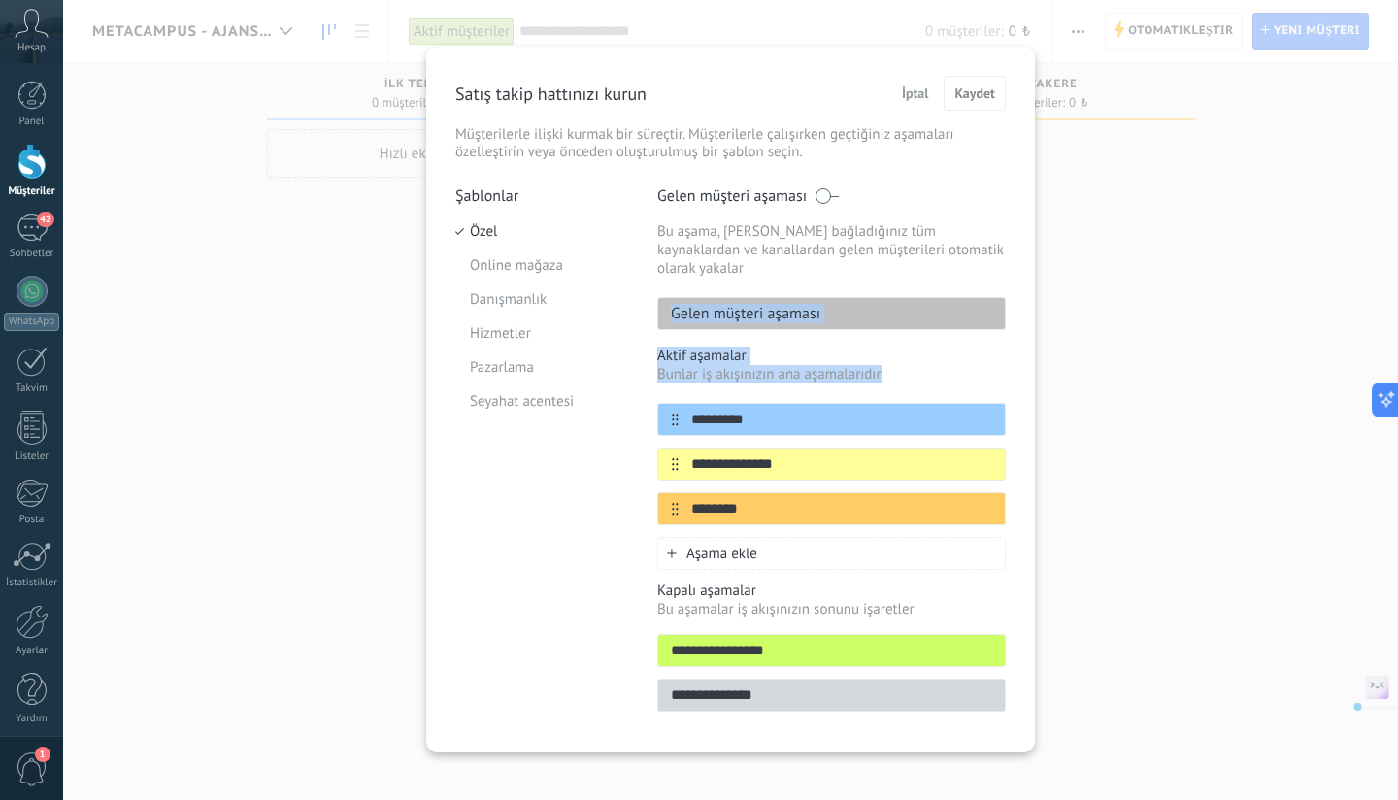
drag, startPoint x: 660, startPoint y: 299, endPoint x: 670, endPoint y: 370, distance: 71.5
click at [670, 370] on div "**********" at bounding box center [831, 454] width 348 height 537
click at [742, 365] on p "Bunlar iş akışınızın ana aşamalarıdır" at bounding box center [831, 374] width 348 height 18
click at [925, 93] on button "İptal" at bounding box center [915, 93] width 45 height 29
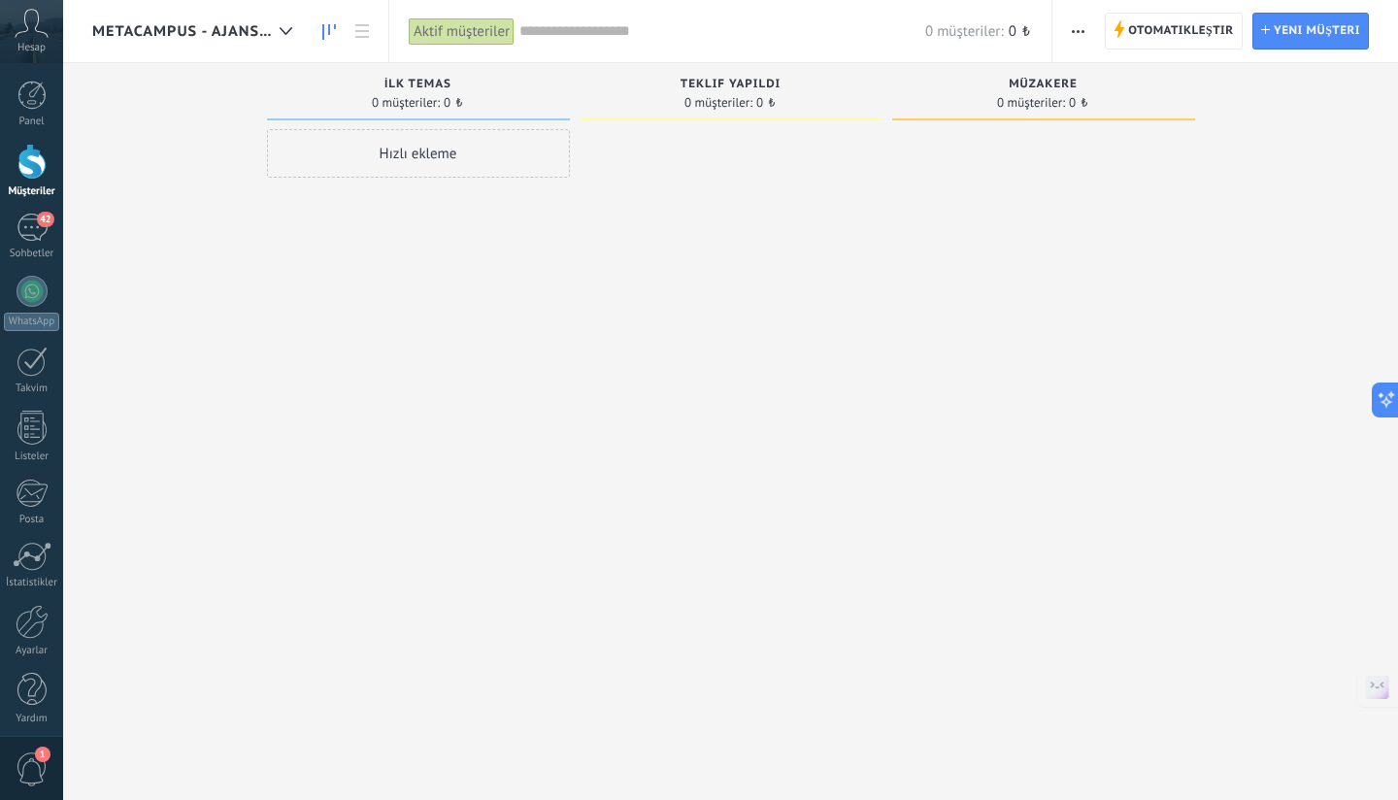
click at [224, 28] on span "Metacampus - Ajans.Start" at bounding box center [182, 31] width 180 height 18
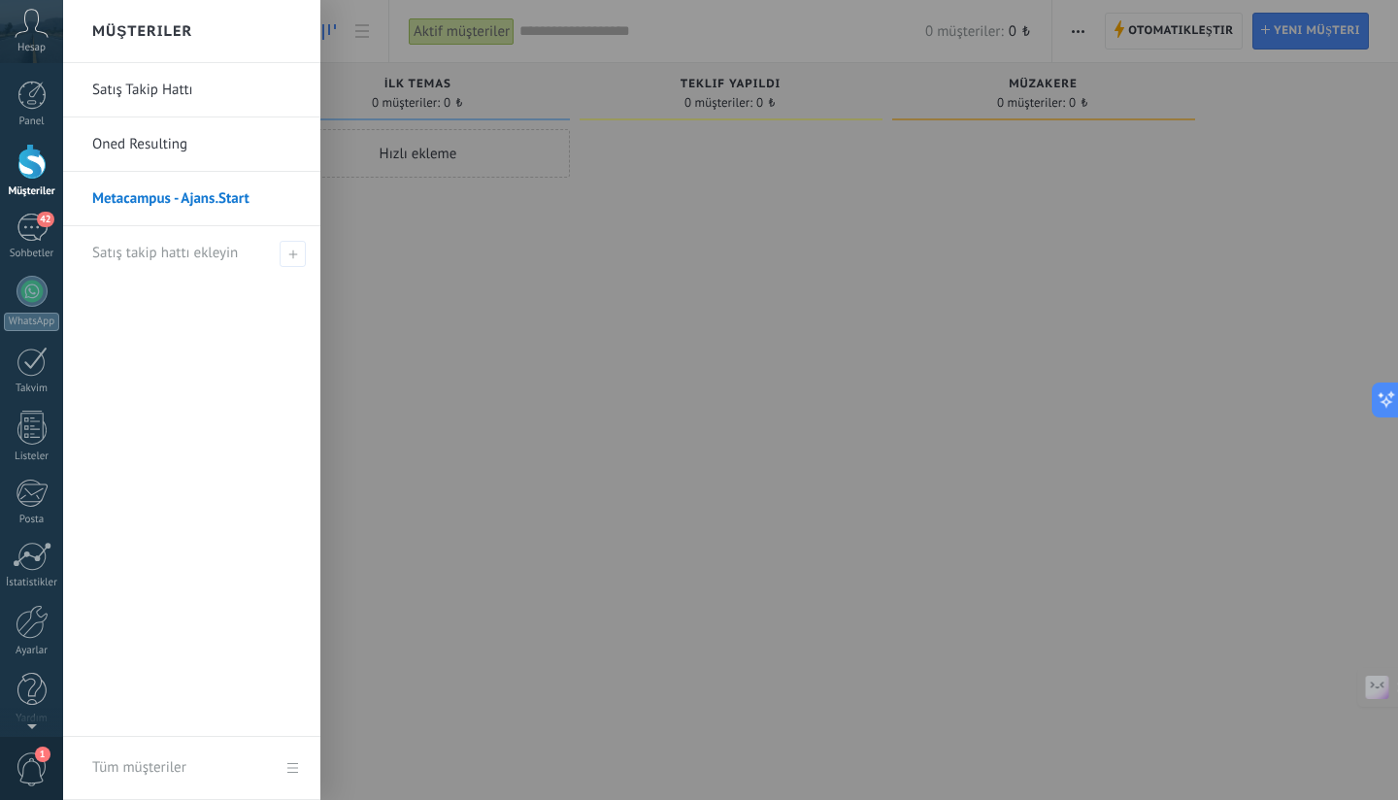
click at [270, 35] on div "Müşteriler" at bounding box center [191, 31] width 257 height 63
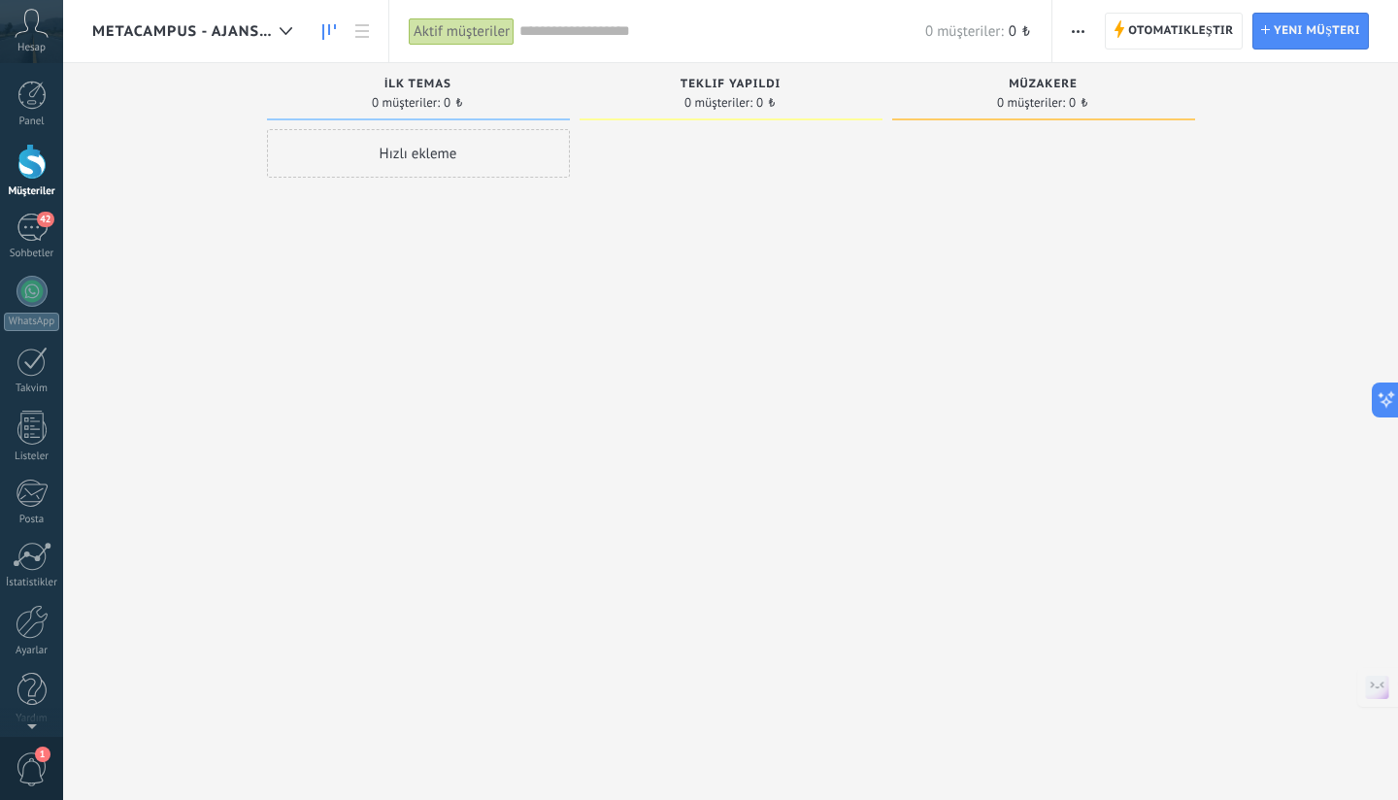
click at [260, 11] on div "Metacampus - Ajans.Start" at bounding box center [197, 31] width 210 height 62
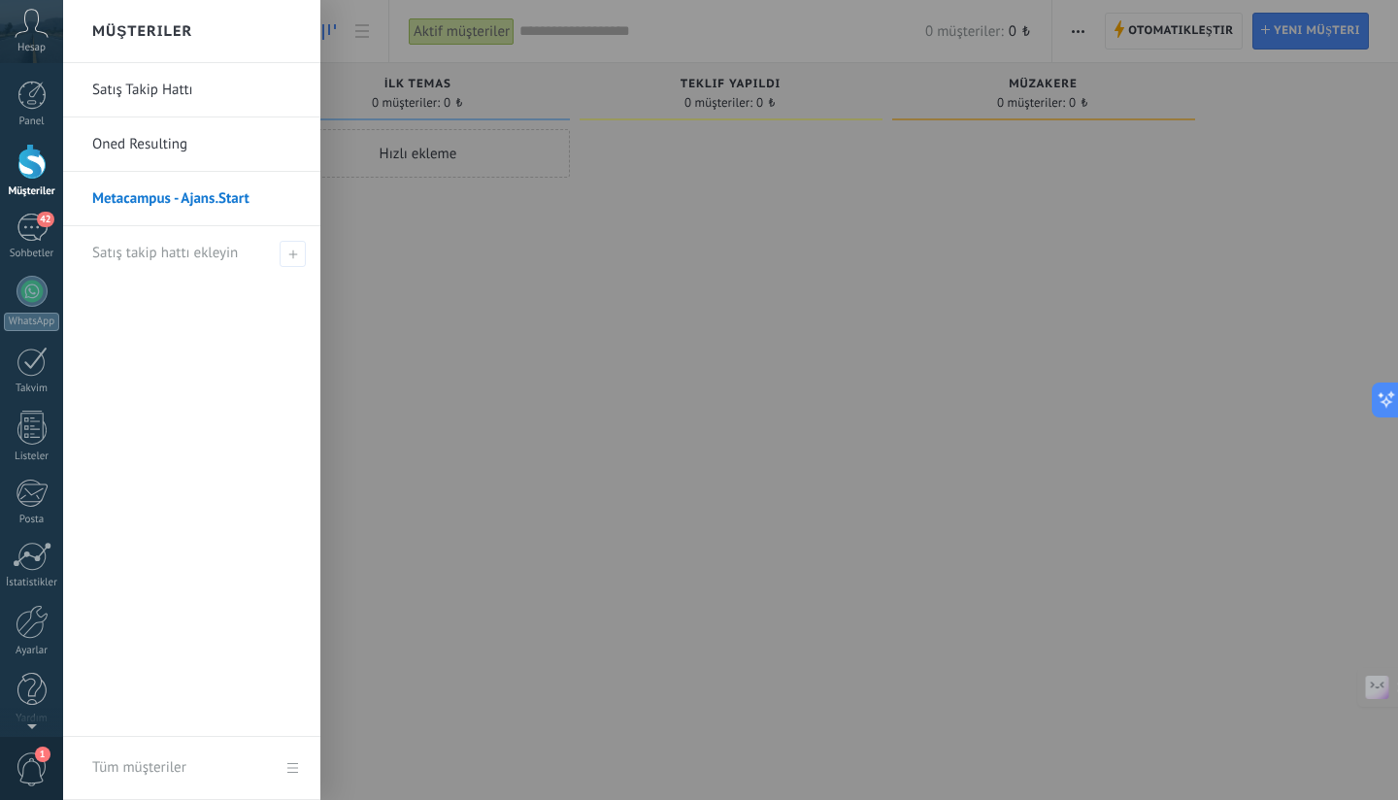
click at [171, 146] on link "Oned Resulting" at bounding box center [196, 144] width 209 height 54
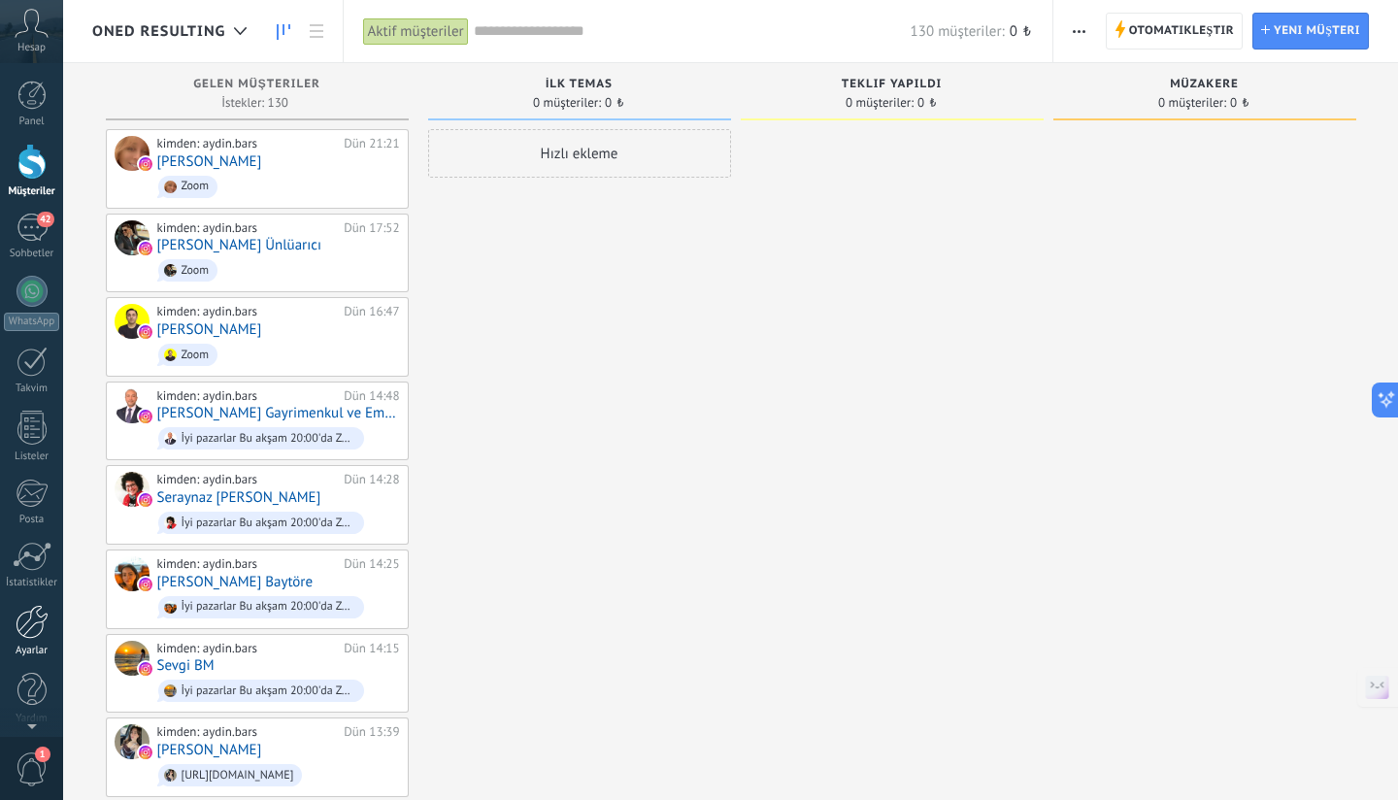
scroll to position [8, 0]
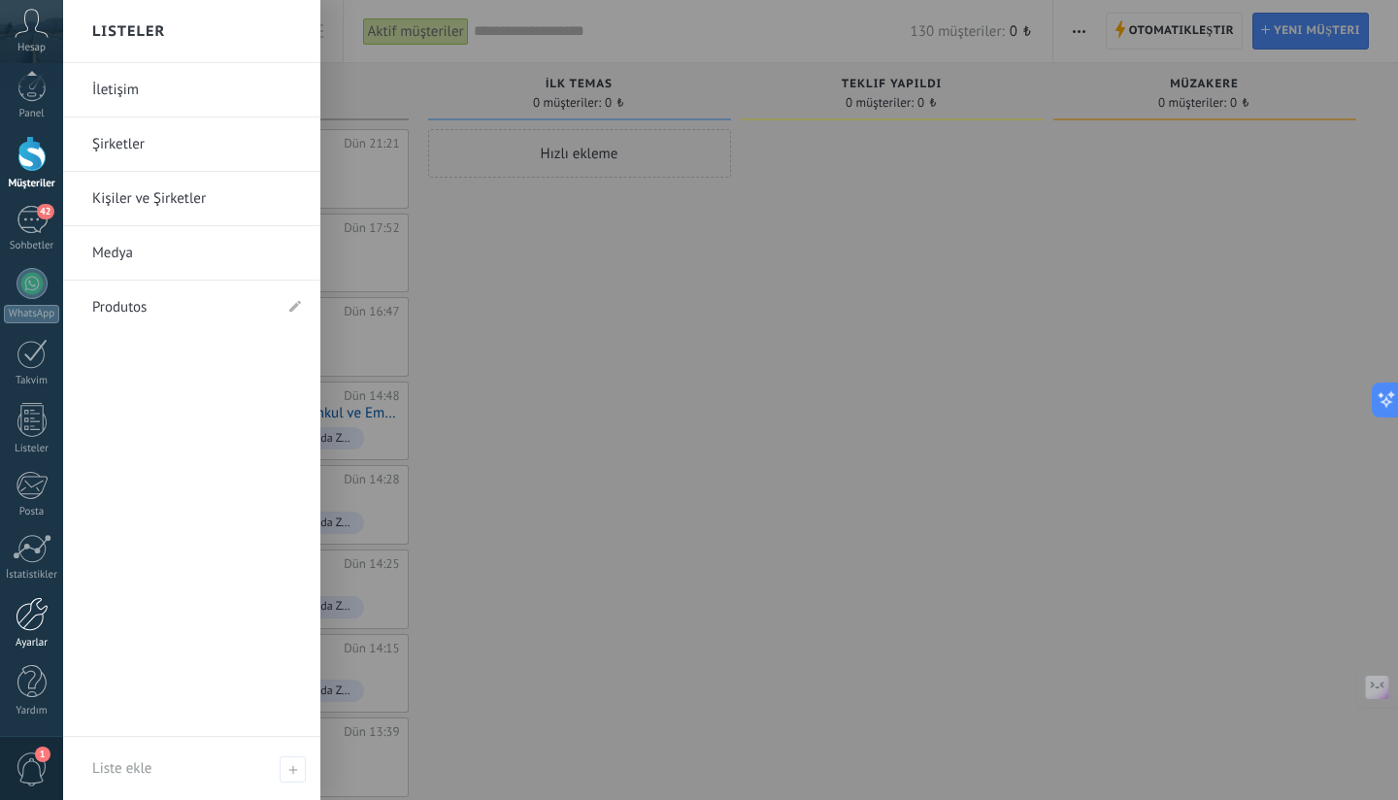
click at [29, 605] on div at bounding box center [32, 614] width 33 height 34
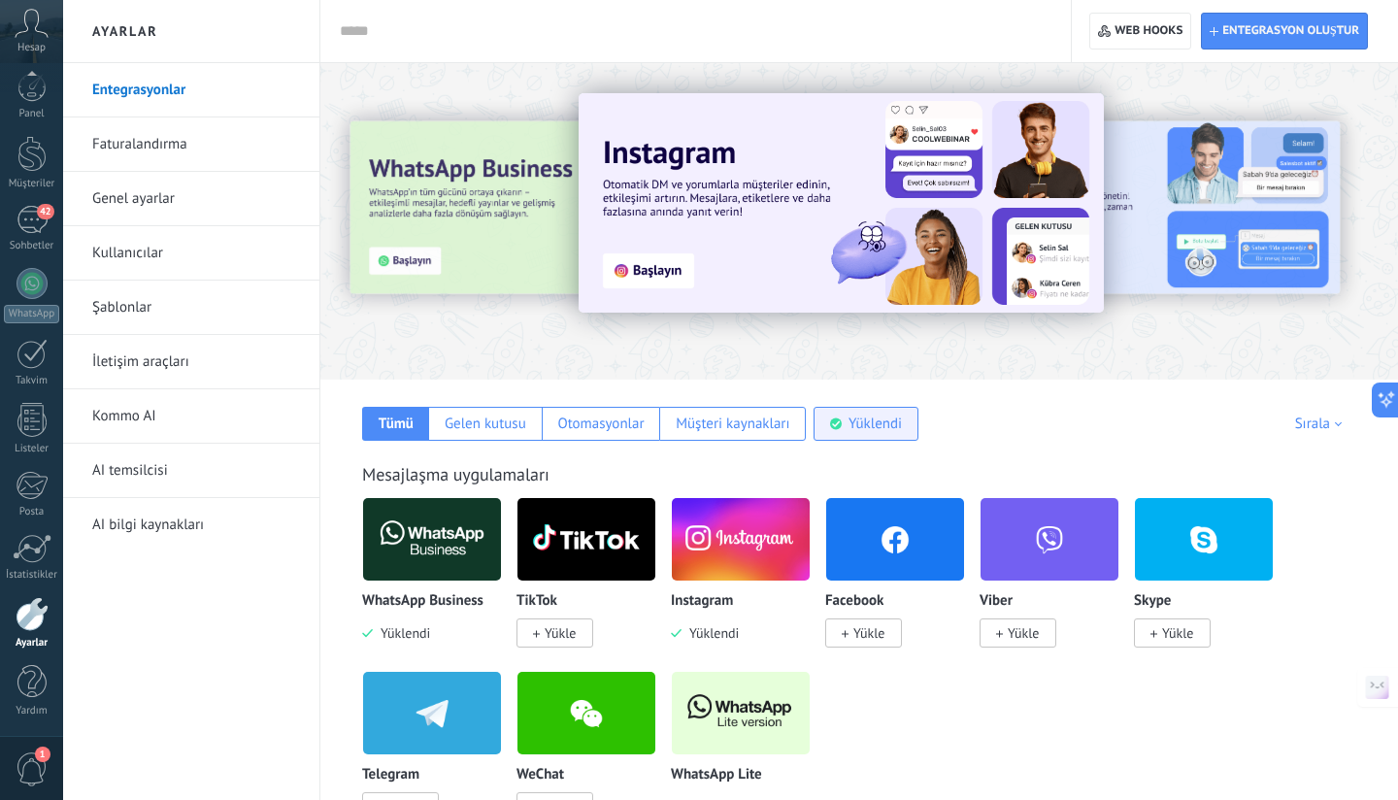
click at [864, 421] on div "Yüklendi" at bounding box center [874, 423] width 53 height 18
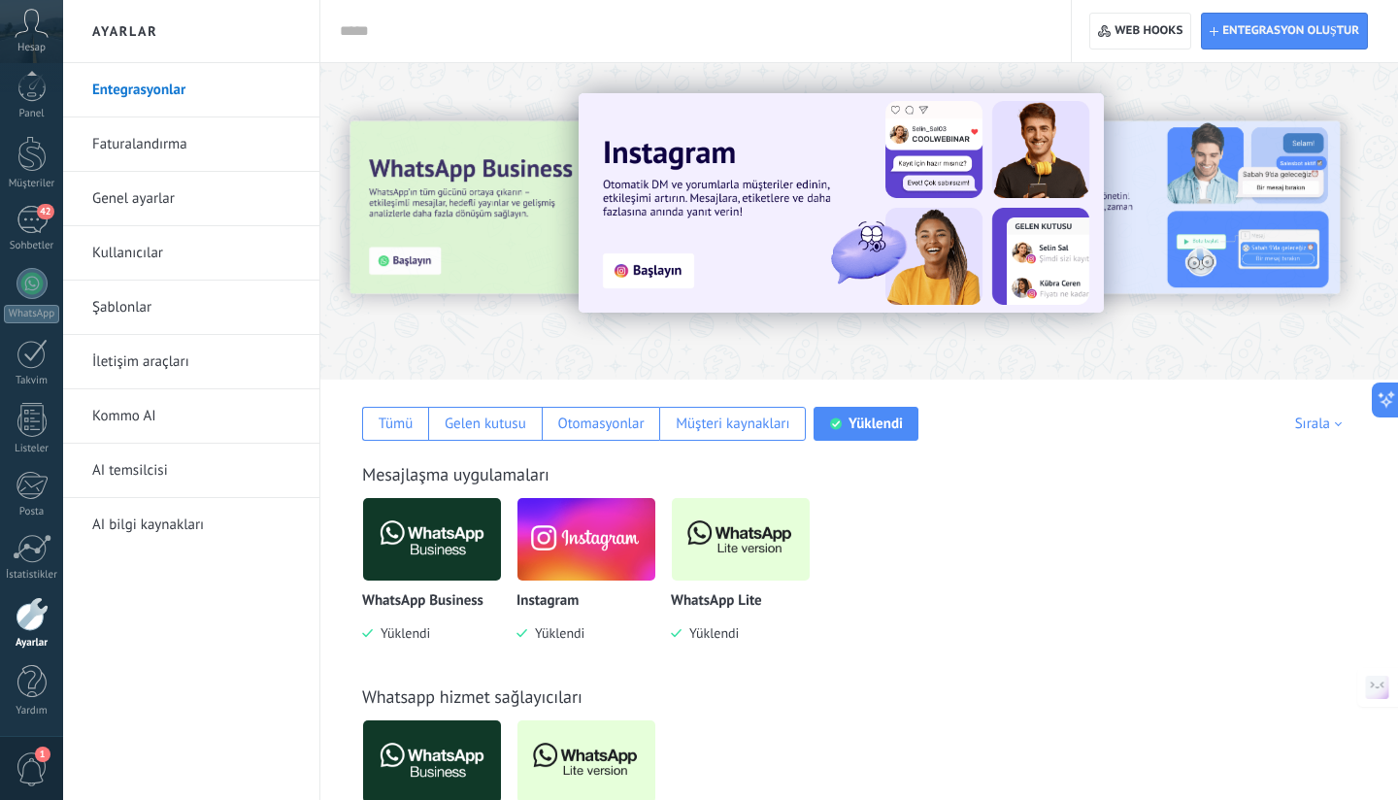
click at [719, 543] on img at bounding box center [741, 539] width 138 height 94
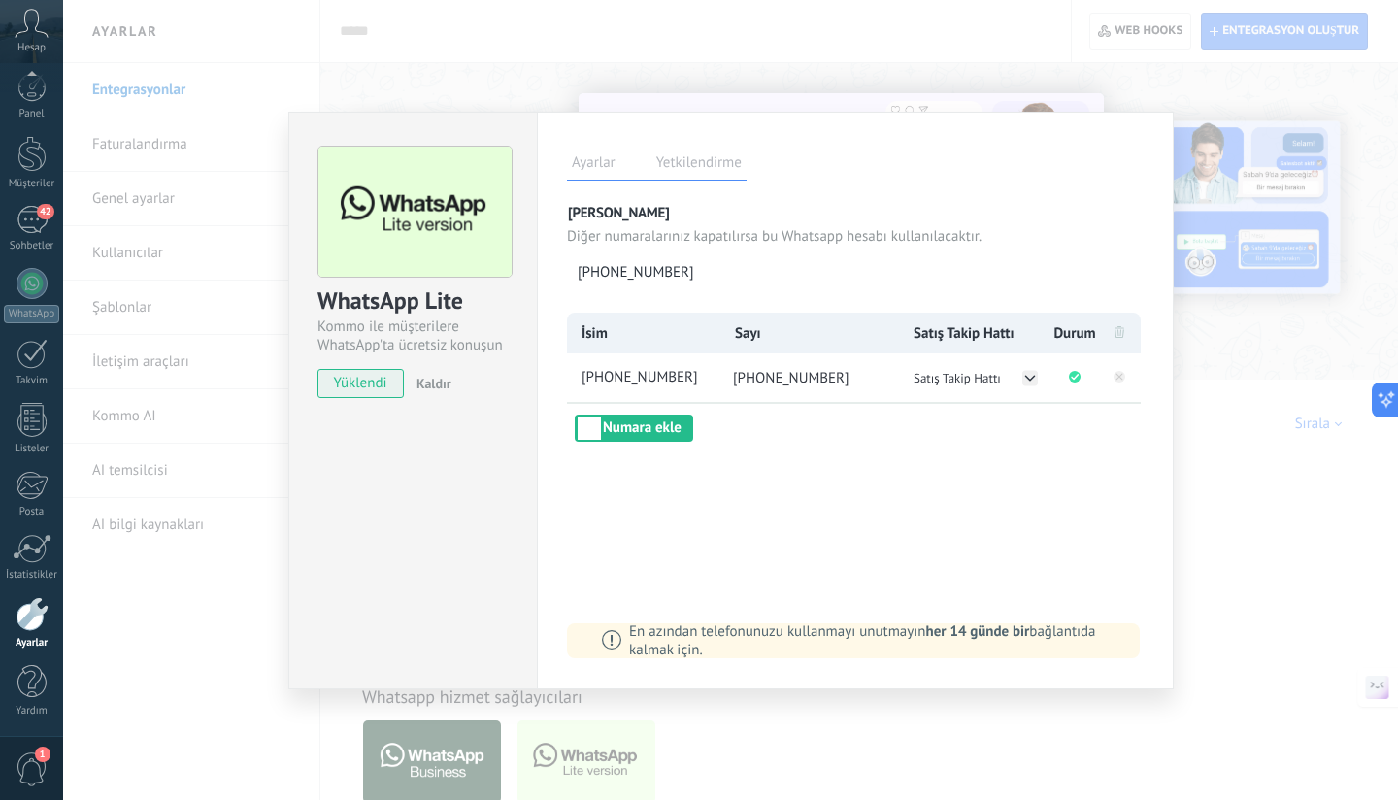
click at [699, 161] on label "Yetkilendirme" at bounding box center [698, 165] width 95 height 28
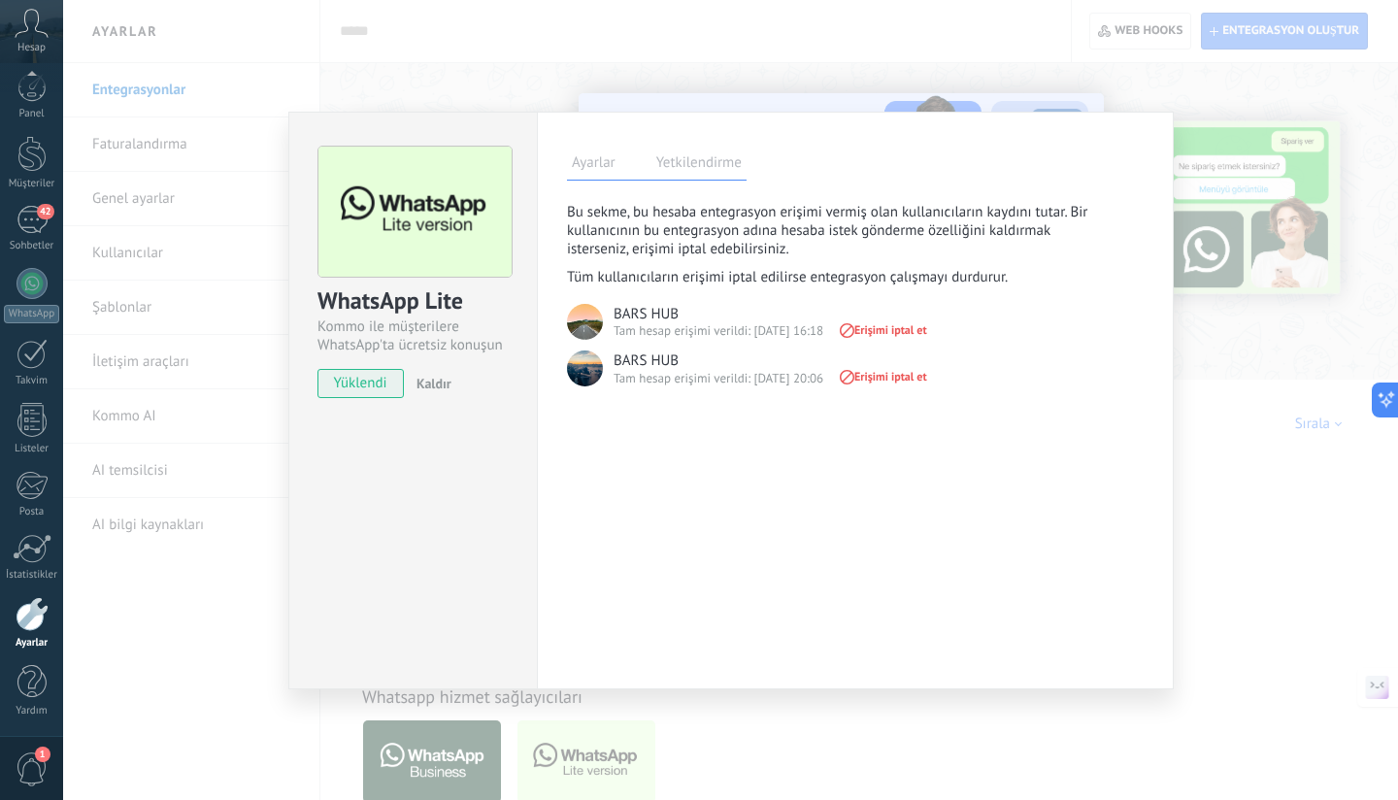
click at [600, 173] on label "Ayarlar" at bounding box center [593, 165] width 53 height 28
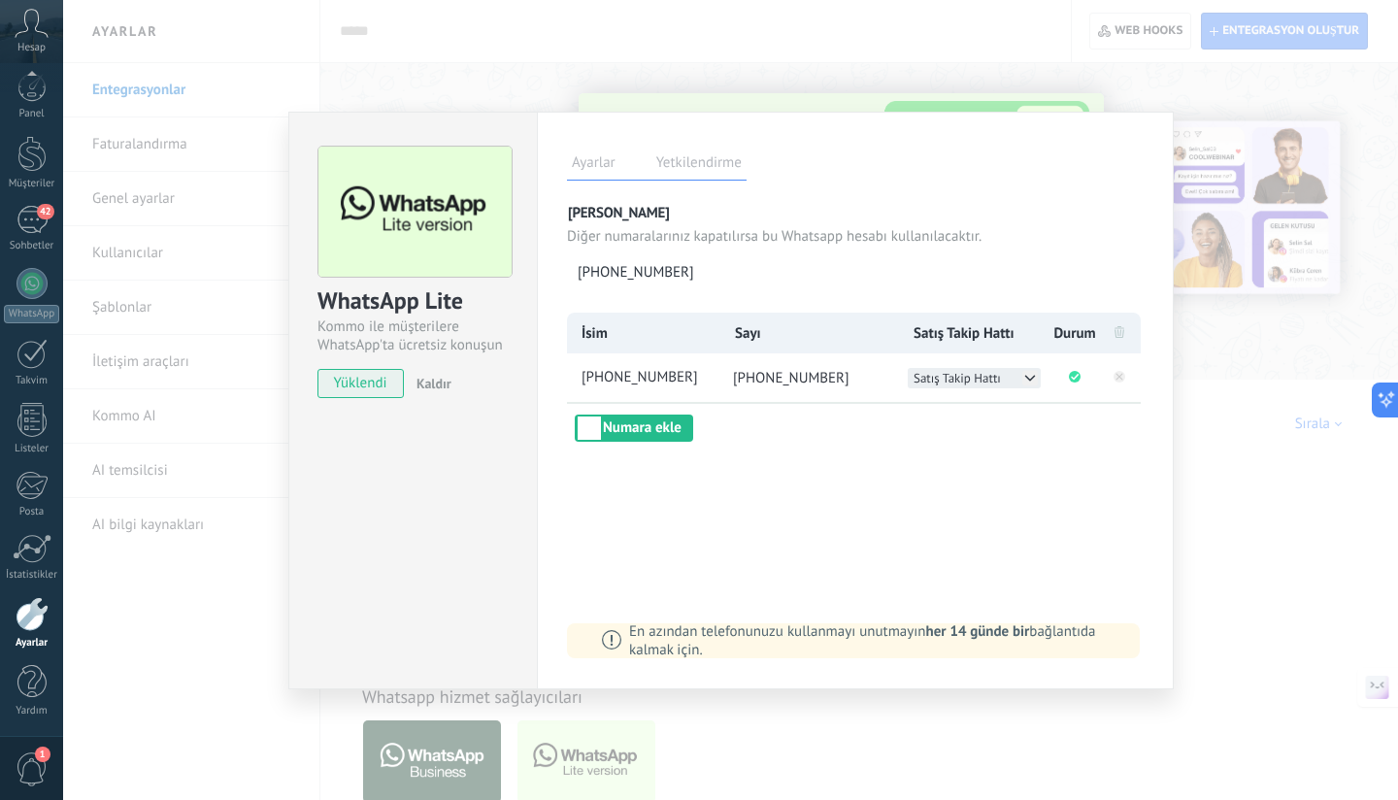
click at [1017, 375] on button "Satış Takip Hattı" at bounding box center [973, 378] width 133 height 20
click at [1023, 394] on li "Oned Resulting" at bounding box center [973, 398] width 133 height 20
click at [1030, 374] on icon at bounding box center [1030, 378] width 16 height 16
click at [1002, 413] on span "Metacampus - Ajans.Start" at bounding box center [974, 419] width 121 height 16
click at [1017, 373] on span "Metacampus - Ajans.Start" at bounding box center [967, 378] width 109 height 16
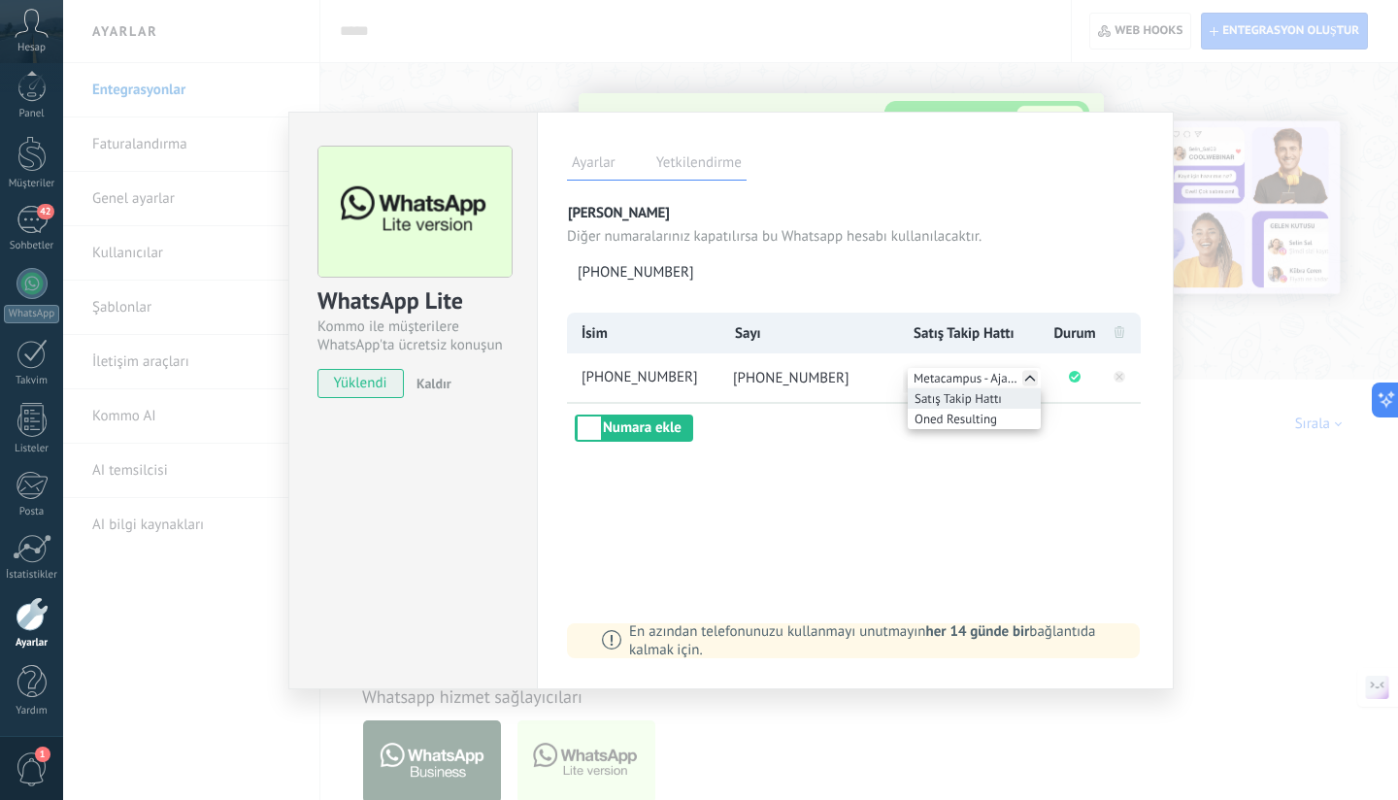
click at [1000, 398] on span "Satış Takip Hattı" at bounding box center [957, 398] width 87 height 16
click at [955, 472] on div "Ayarlar Yetkilendirme Bu sekme, bu hesaba entegrasyon erişimi vermiş olan kulla…" at bounding box center [855, 400] width 637 height 577
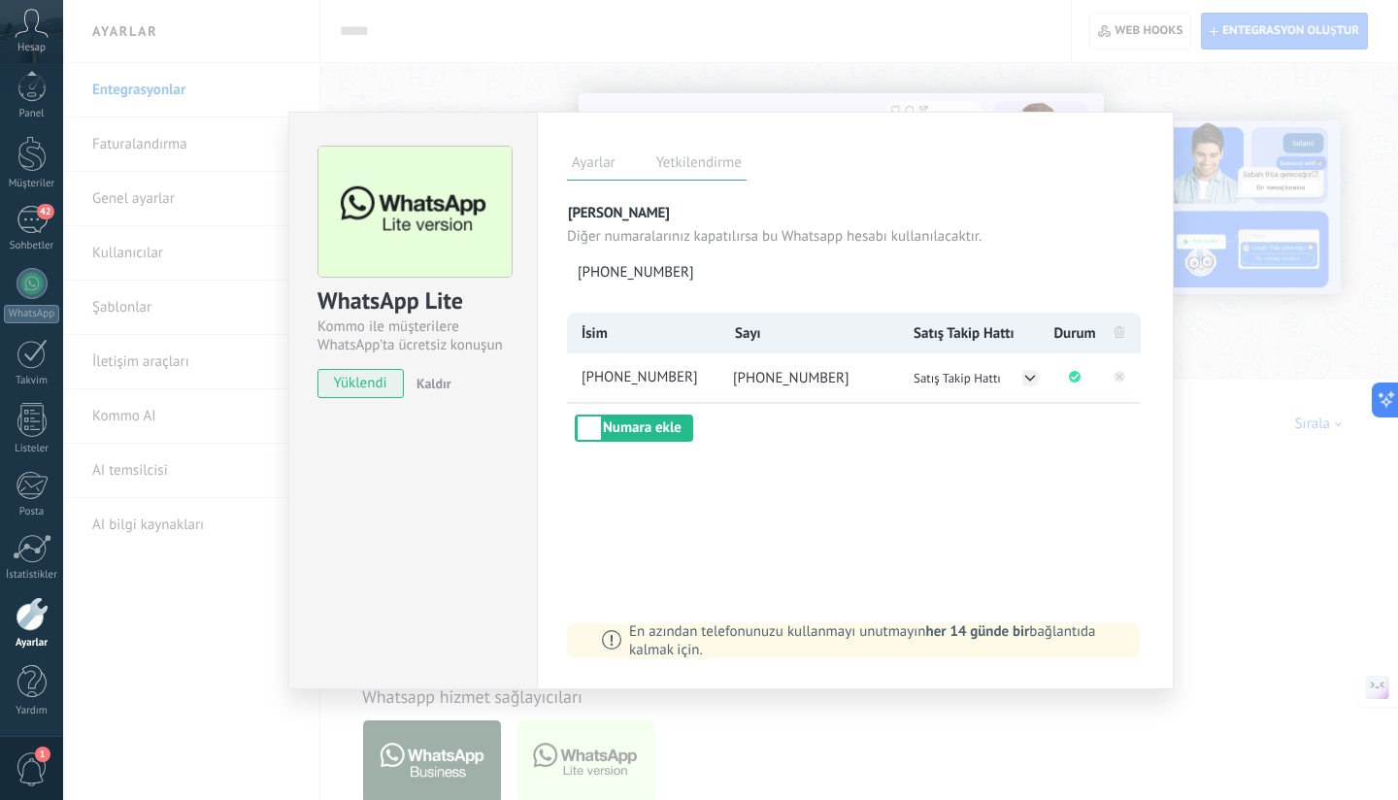
click at [1143, 77] on div "WhatsApp Lite Kommo ile müşterilere WhatsApp'ta ücretsiz konuşun yüklendi Kaldı…" at bounding box center [730, 400] width 1335 height 800
